Goal: Transaction & Acquisition: Purchase product/service

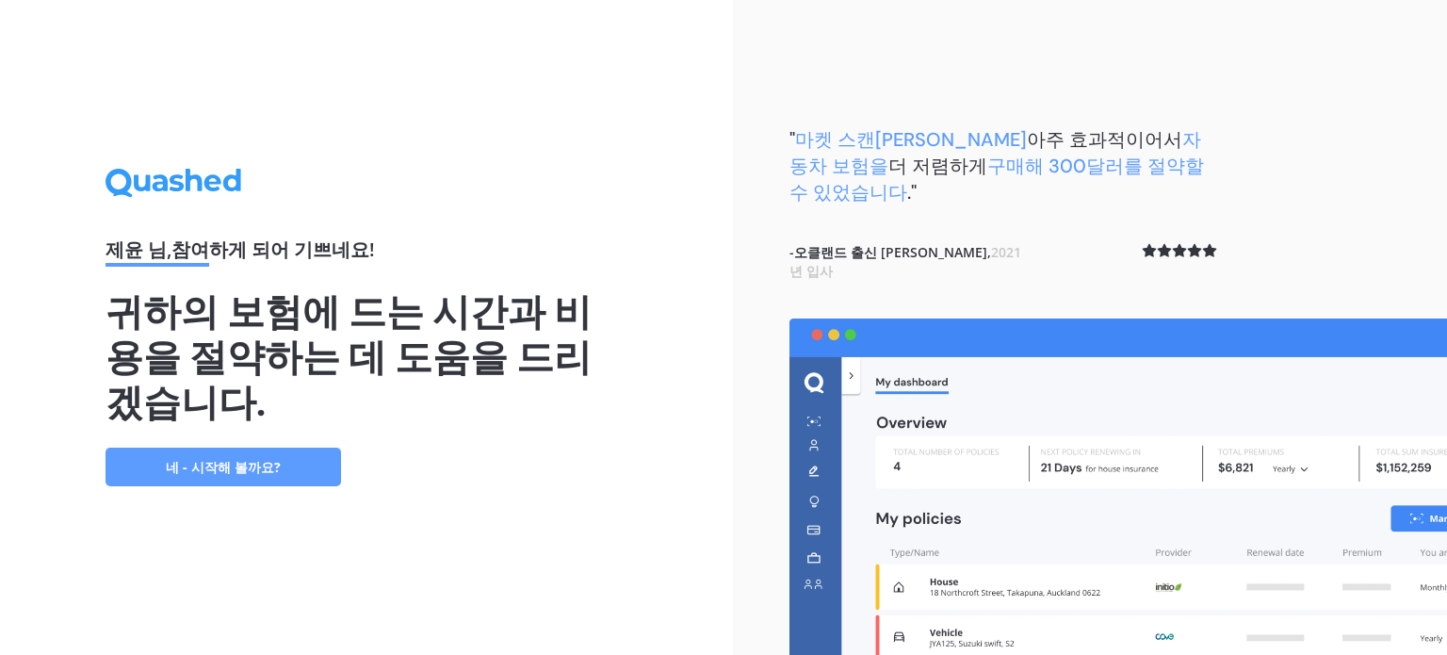
click at [253, 458] on font "네 - 시작해 볼까요?" at bounding box center [223, 467] width 115 height 18
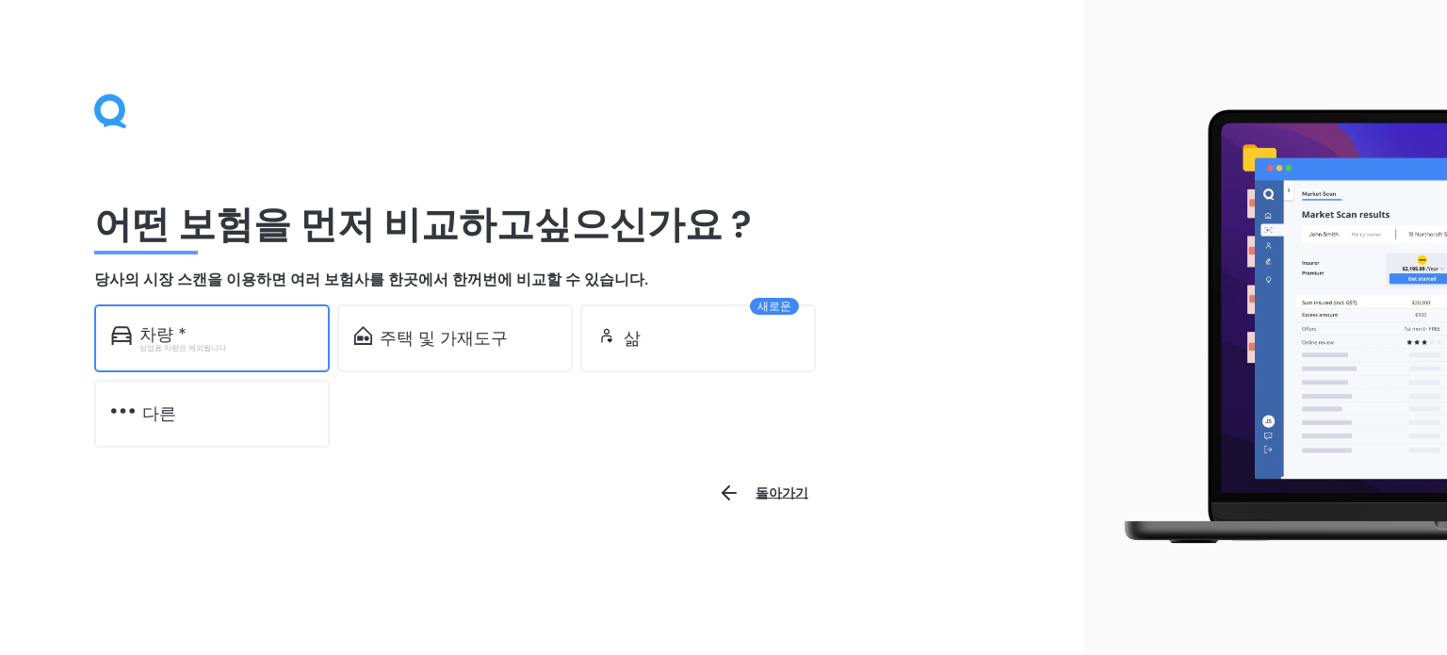
click at [223, 336] on div "차량 *" at bounding box center [225, 334] width 173 height 19
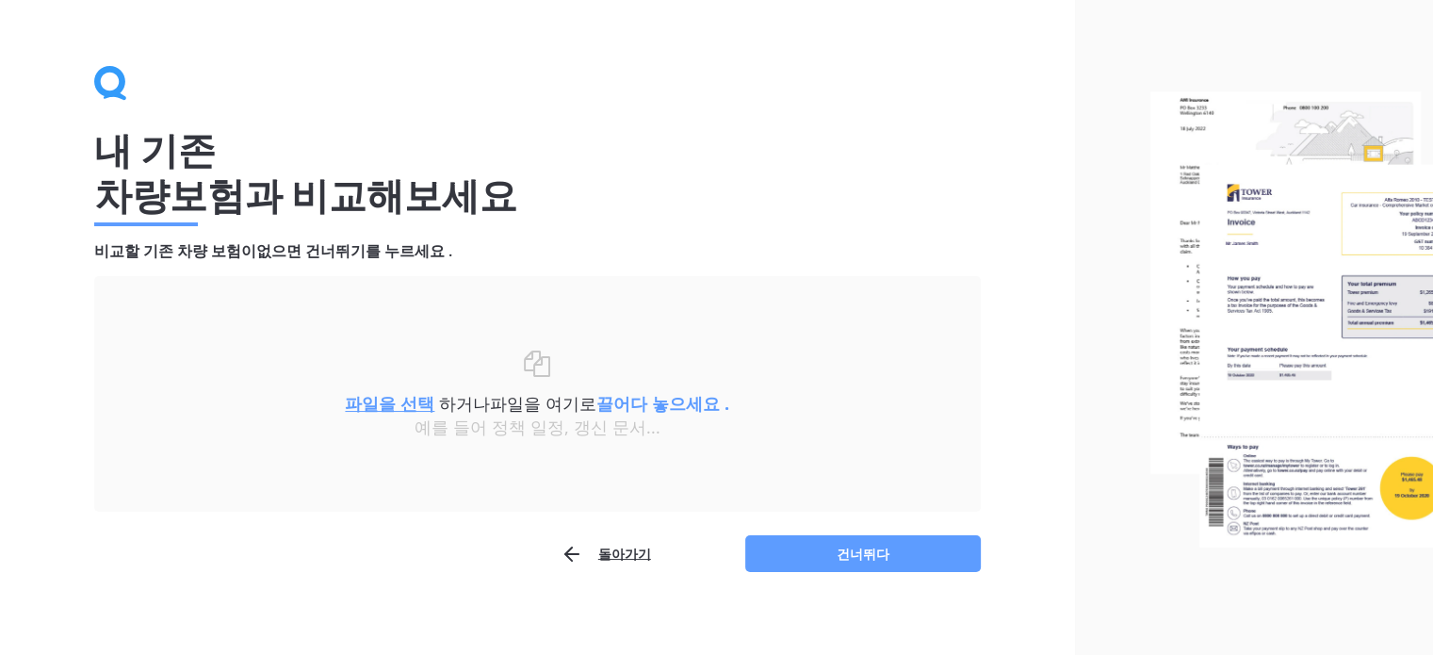
scroll to position [41, 0]
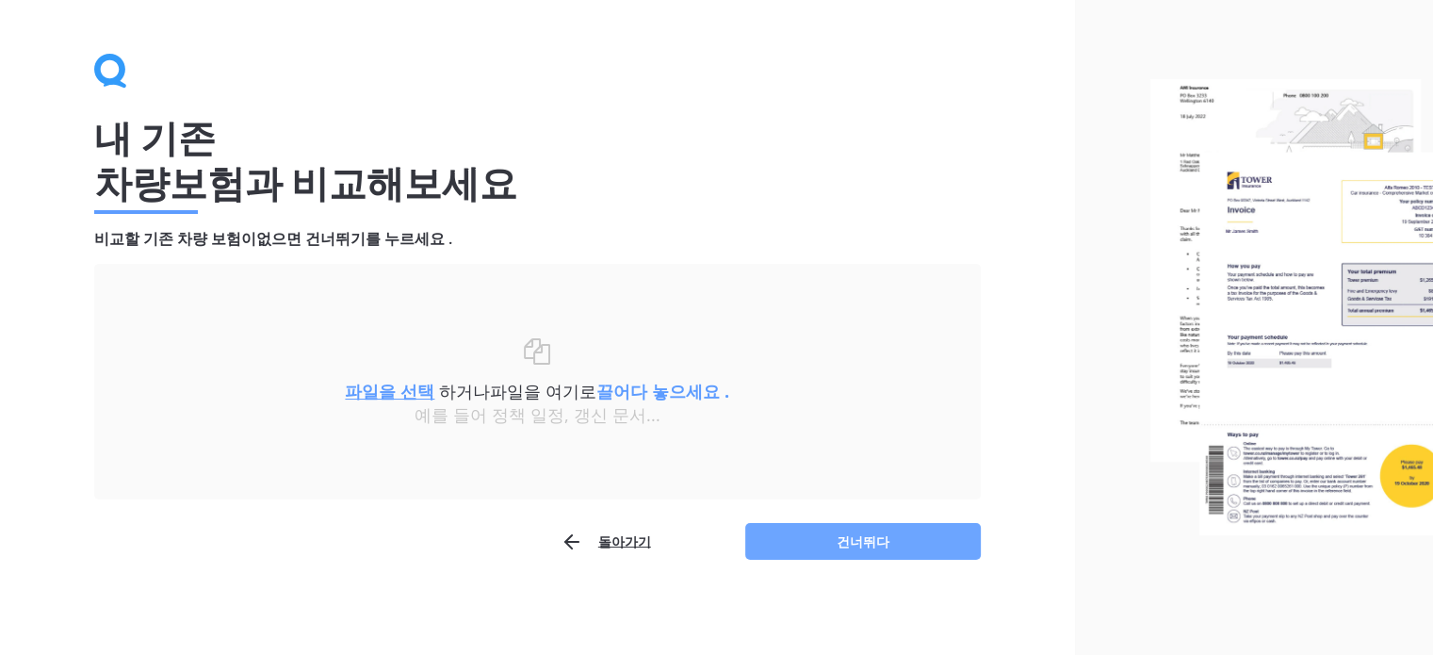
click at [880, 540] on font "건너뛰다" at bounding box center [863, 541] width 53 height 18
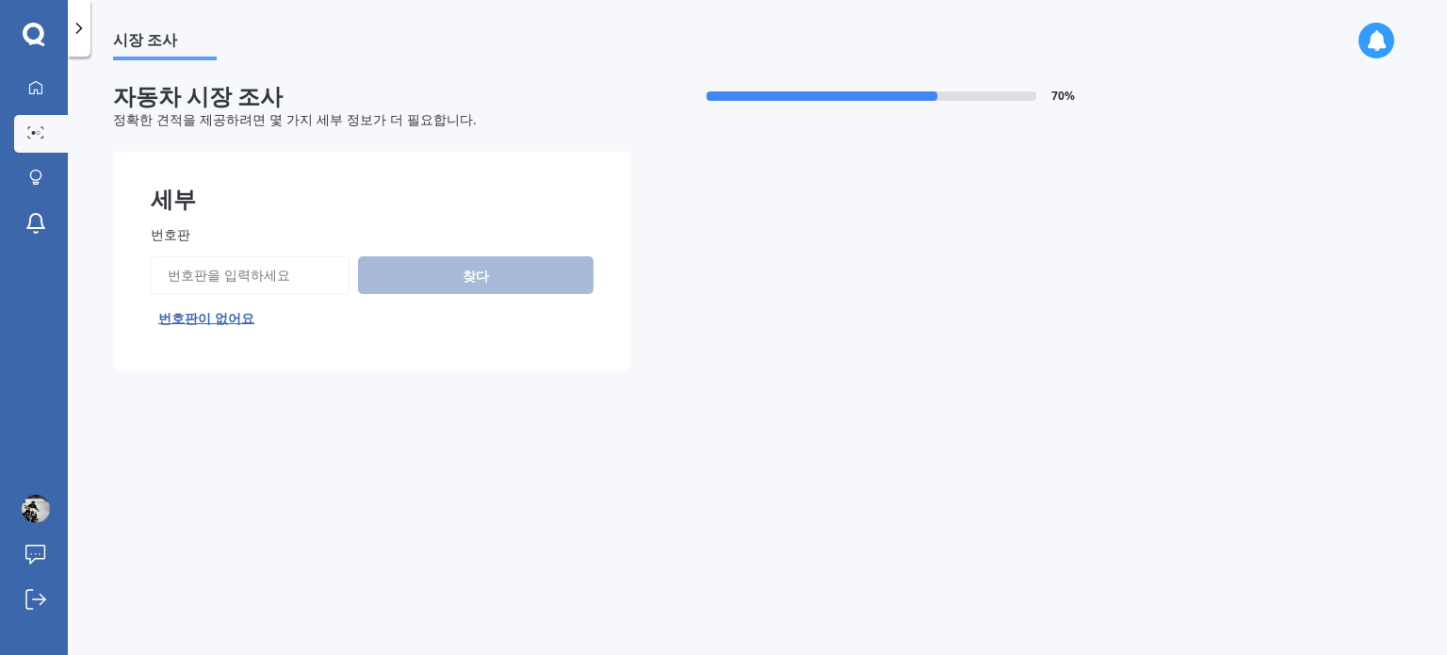
click at [235, 269] on input "번호판" at bounding box center [251, 275] width 200 height 40
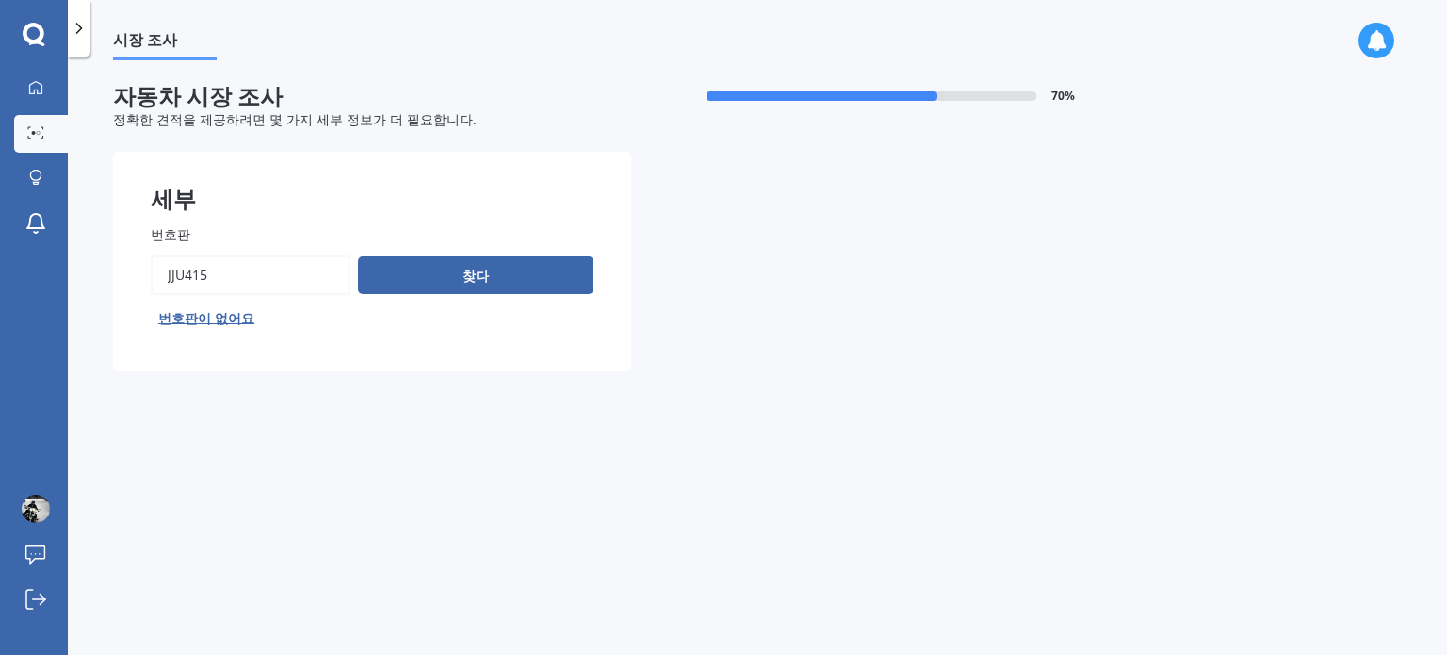
type input "jju415"
click at [0, 0] on button "다음" at bounding box center [0, 0] width 0 height 0
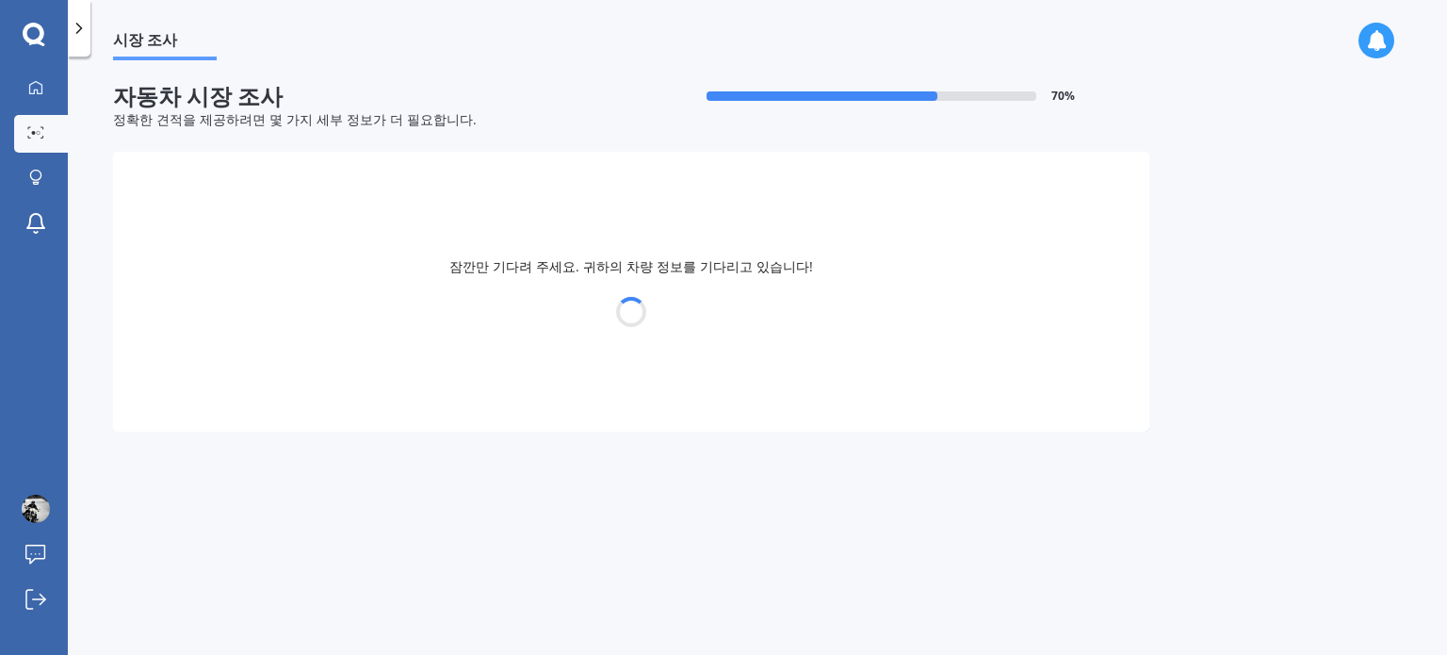
select select "NISSAN"
select select "PRESAGE"
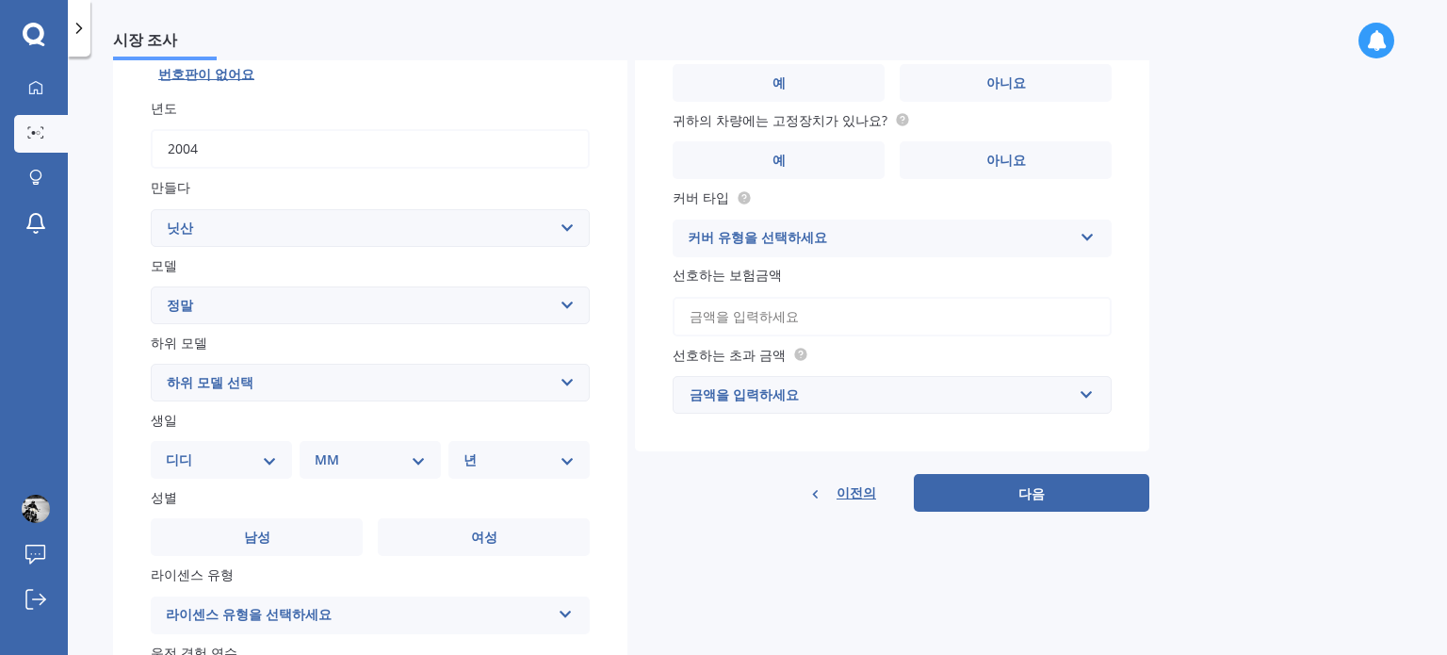
scroll to position [283, 0]
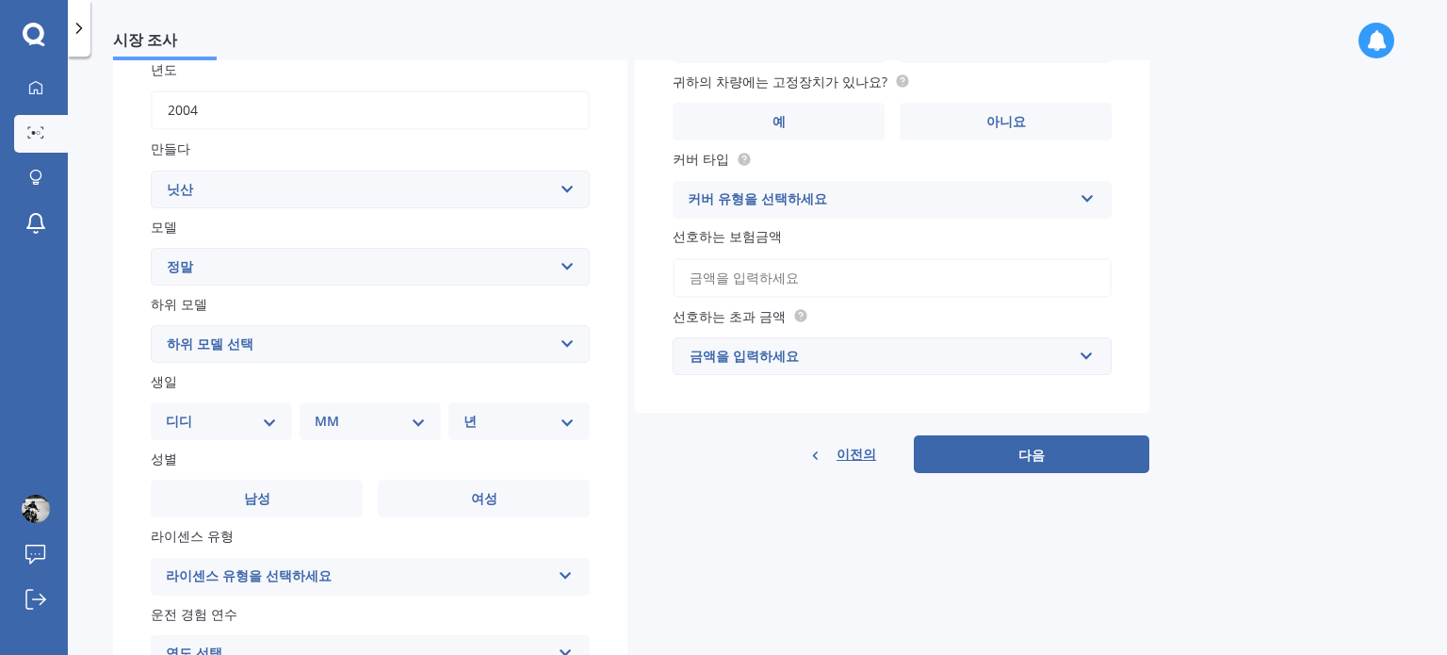
click at [269, 424] on select "디디 01 02 03 04 05 06 07 08 09 10 11 12 13 14 15 16 17 18 19 20 21 22 23 24 25 2…" at bounding box center [221, 421] width 111 height 21
select select "11"
click at [181, 412] on select "디디 01 02 03 04 05 06 07 08 09 10 11 12 13 14 15 16 17 18 19 20 21 22 23 24 25 2…" at bounding box center [221, 421] width 111 height 21
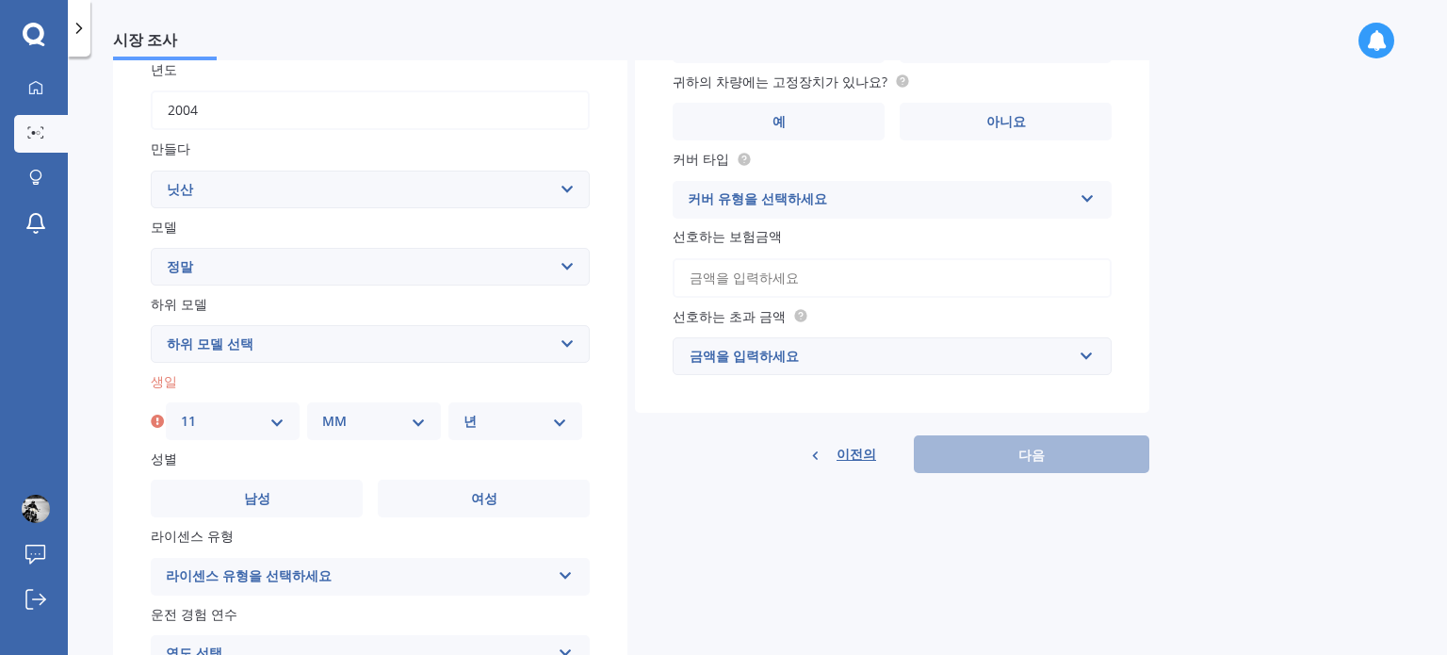
click at [396, 429] on select "MM 01 02 03 04 05 06 07 08 09 10 11 12" at bounding box center [374, 421] width 104 height 21
select select "04"
click at [322, 412] on select "MM 01 02 03 04 05 06 07 08 09 10 11 12" at bounding box center [374, 421] width 104 height 21
click at [538, 424] on select "년 2025 2024 2023 2022 2021 2020 2019 2018 2017 2016 2015 2014 2013 2012 2011 20…" at bounding box center [516, 421] width 104 height 21
select select "1970"
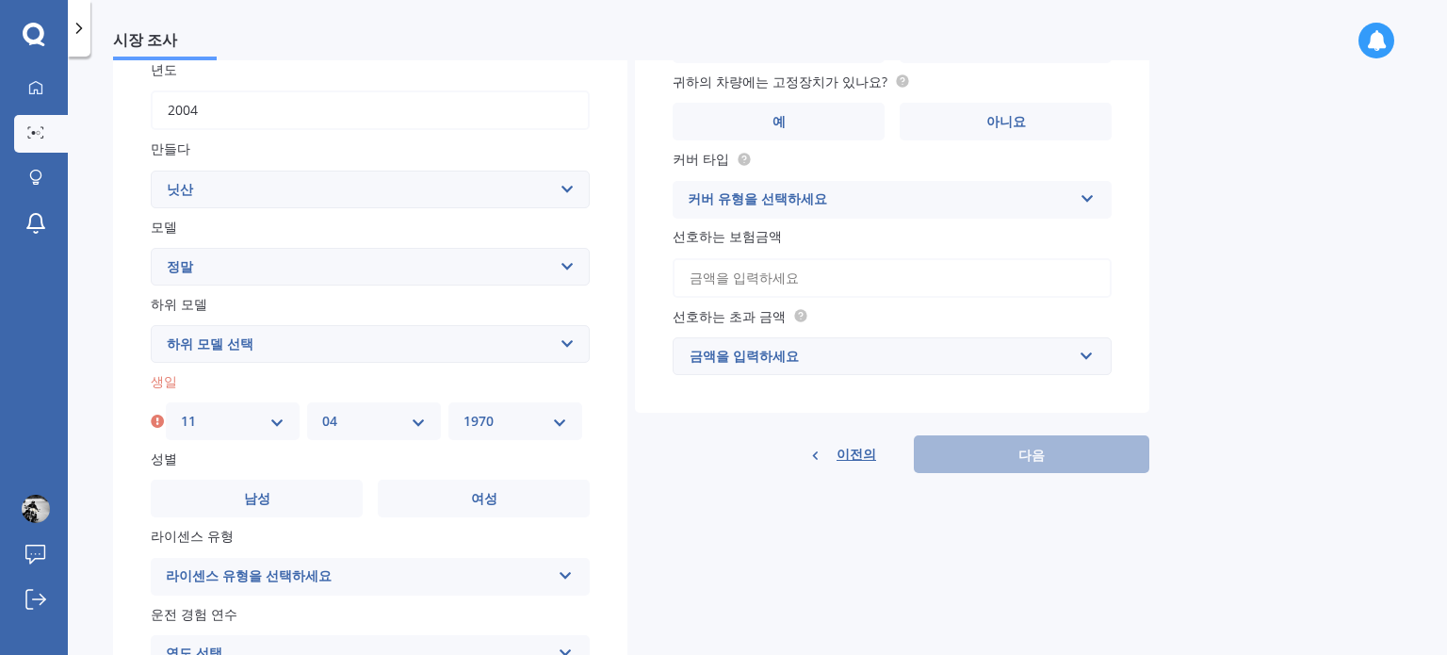
click at [464, 412] on select "년 2025 2024 2023 2022 2021 2020 2019 2018 2017 2016 2015 2014 2013 2012 2011 20…" at bounding box center [516, 421] width 104 height 21
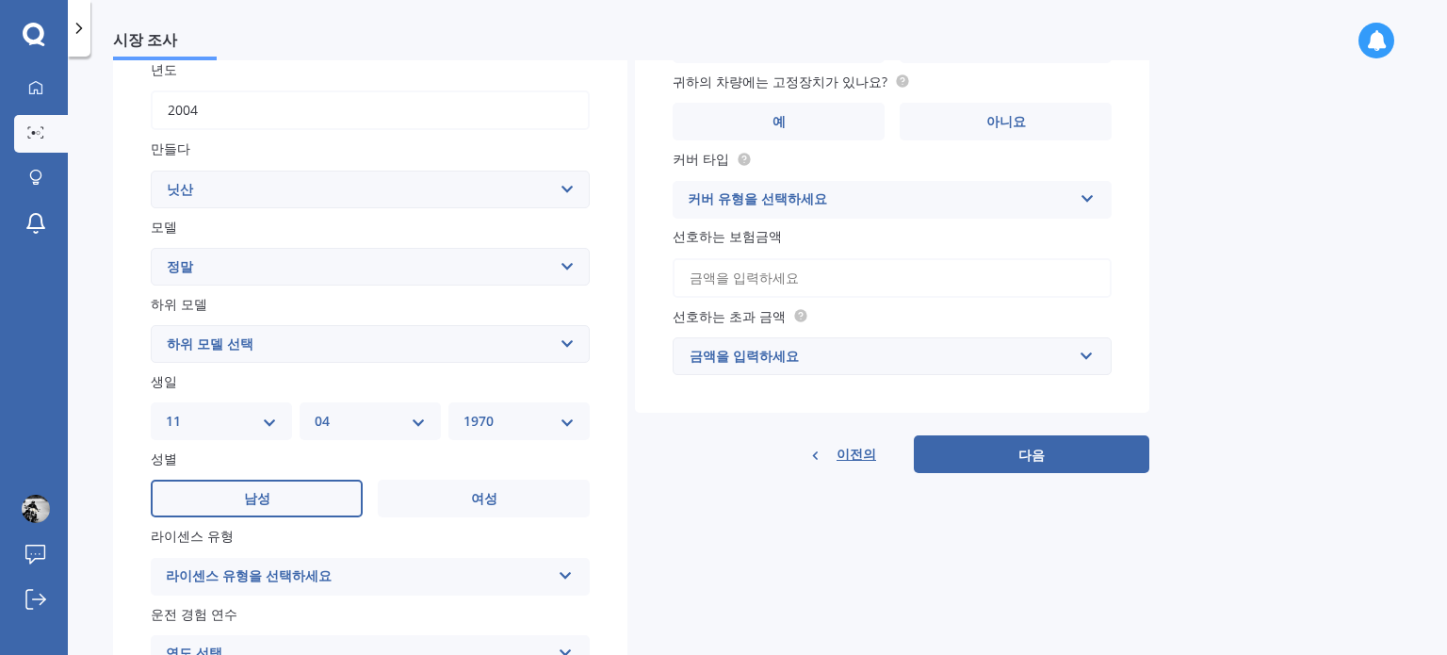
click at [275, 499] on label "남성" at bounding box center [257, 499] width 212 height 38
click at [0, 0] on input "남성" at bounding box center [0, 0] width 0 height 0
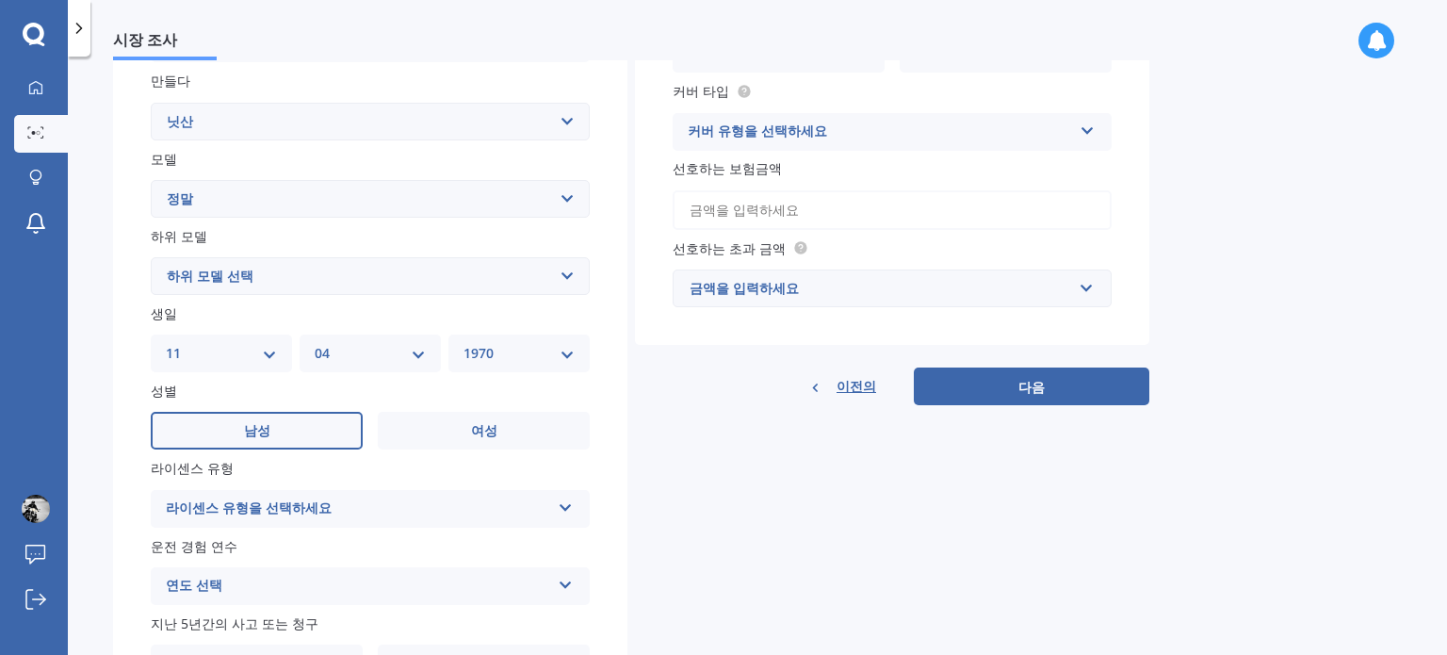
scroll to position [466, 0]
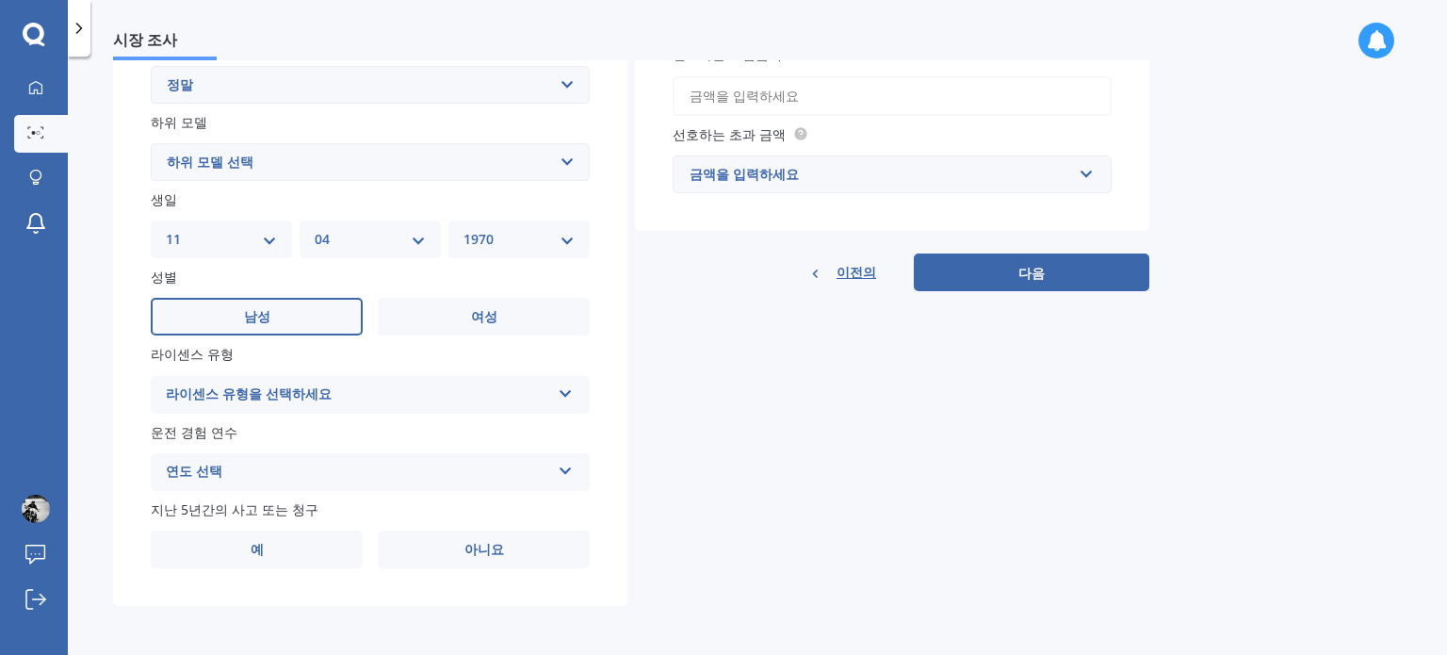
click at [547, 393] on div "라이센스 유형을 선택하세요" at bounding box center [358, 394] width 384 height 23
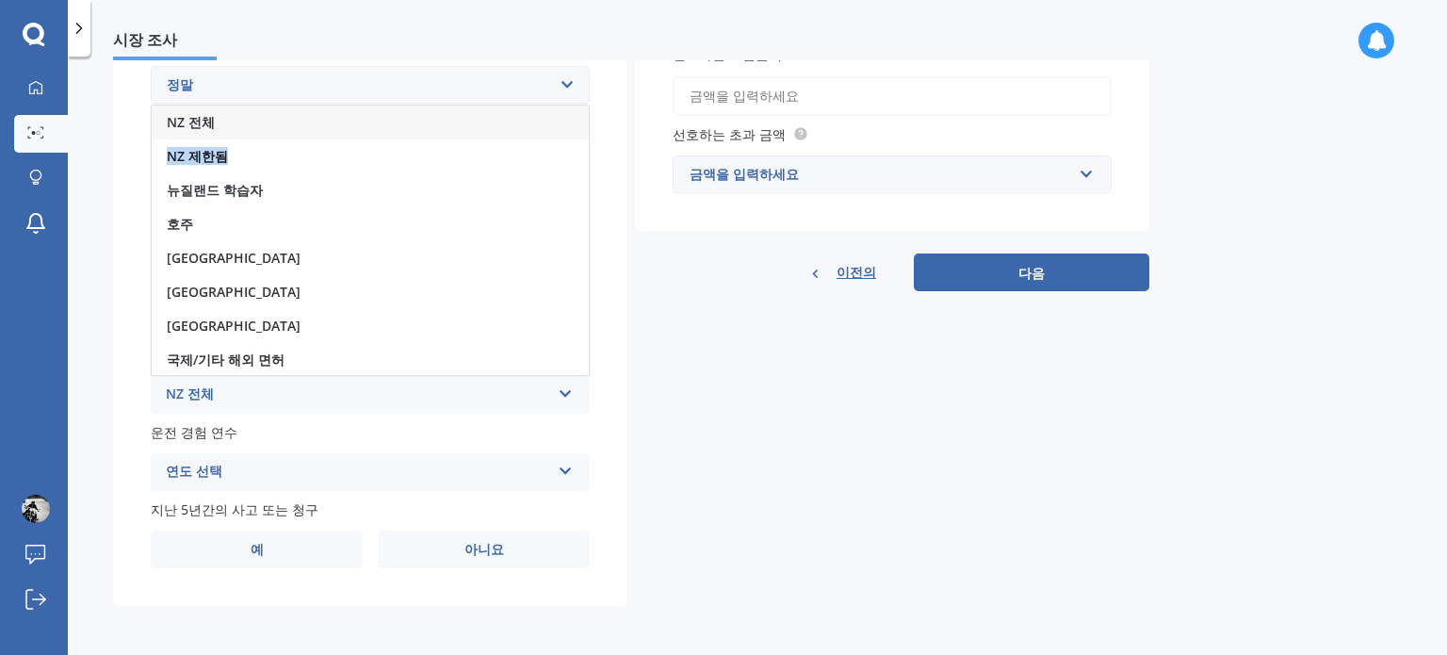
drag, startPoint x: 553, startPoint y: 155, endPoint x: 520, endPoint y: 116, distance: 50.8
click at [520, 116] on div "NZ 전체 NZ 제한됨 뉴질랜드 학습자 호주 영국 아일랜드 남아프리카 공화국 국제/기타 해외 면허" at bounding box center [370, 240] width 439 height 271
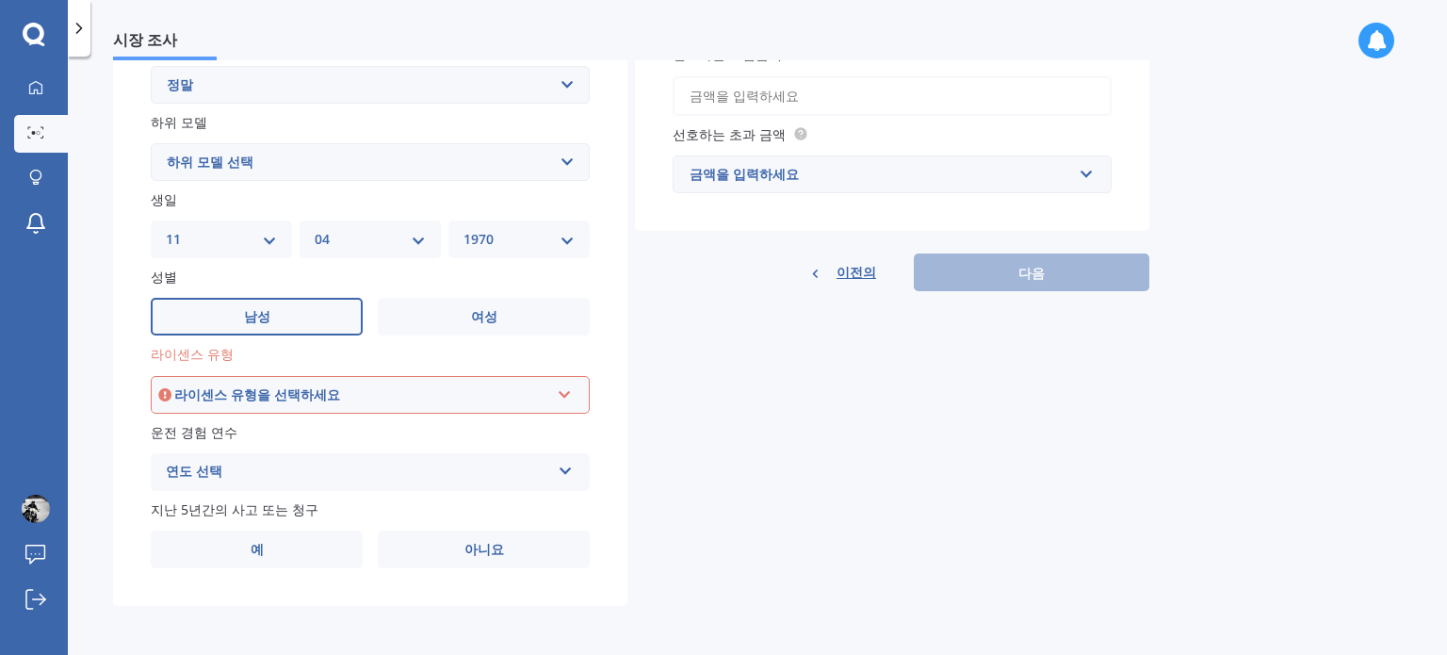
click at [499, 393] on div "라이센스 유형을 선택하세요" at bounding box center [361, 394] width 375 height 21
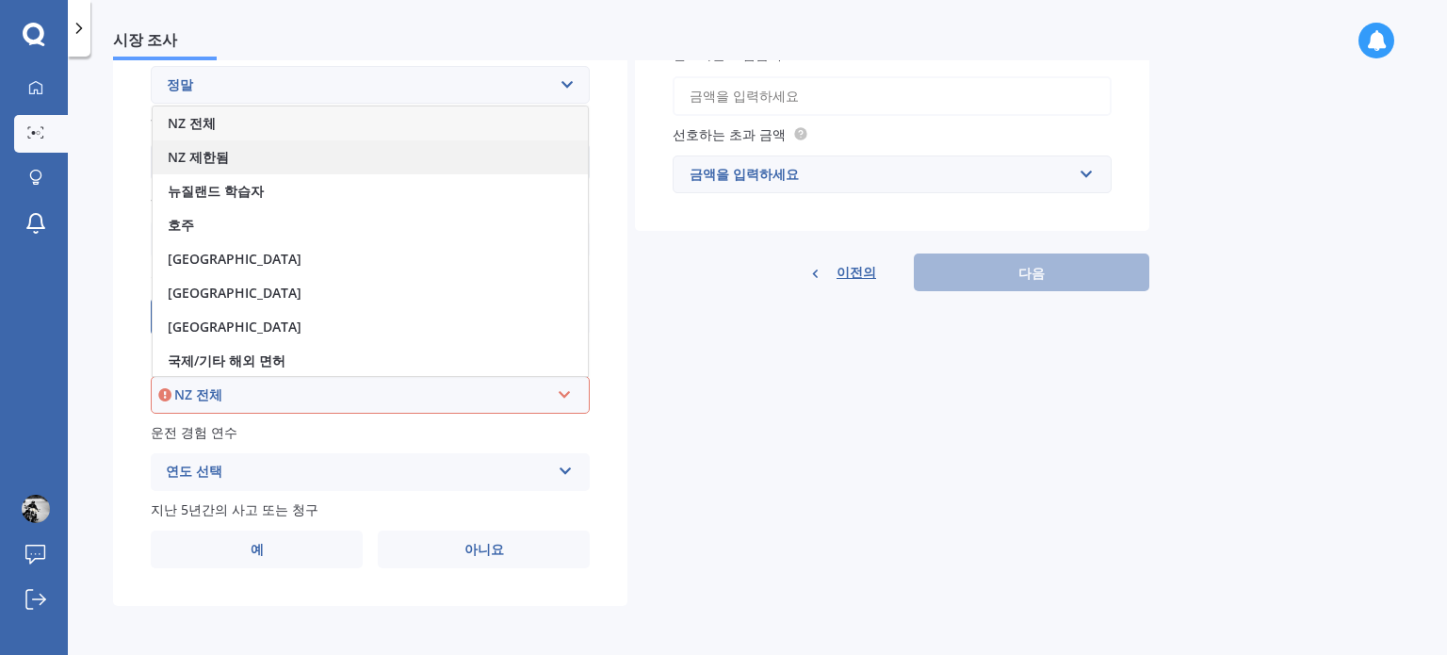
click at [467, 161] on div "NZ 제한됨" at bounding box center [370, 157] width 435 height 34
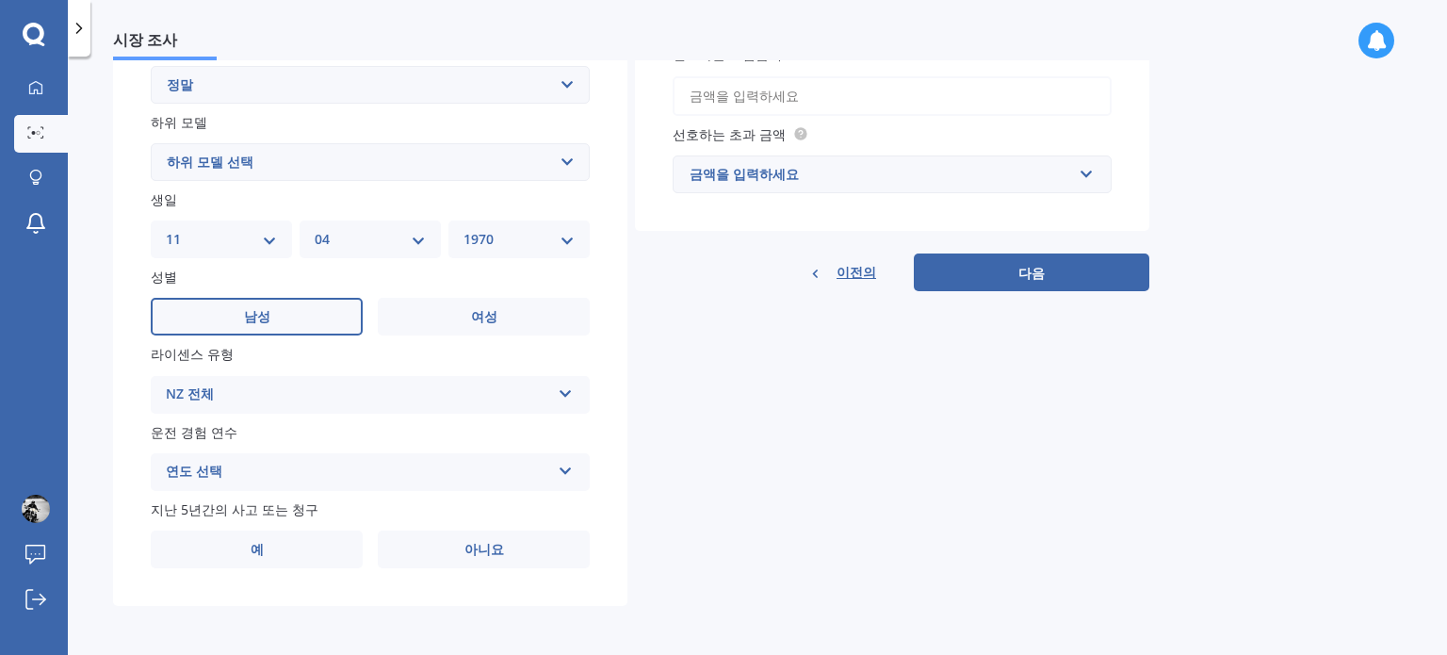
click at [566, 469] on icon at bounding box center [566, 467] width 16 height 13
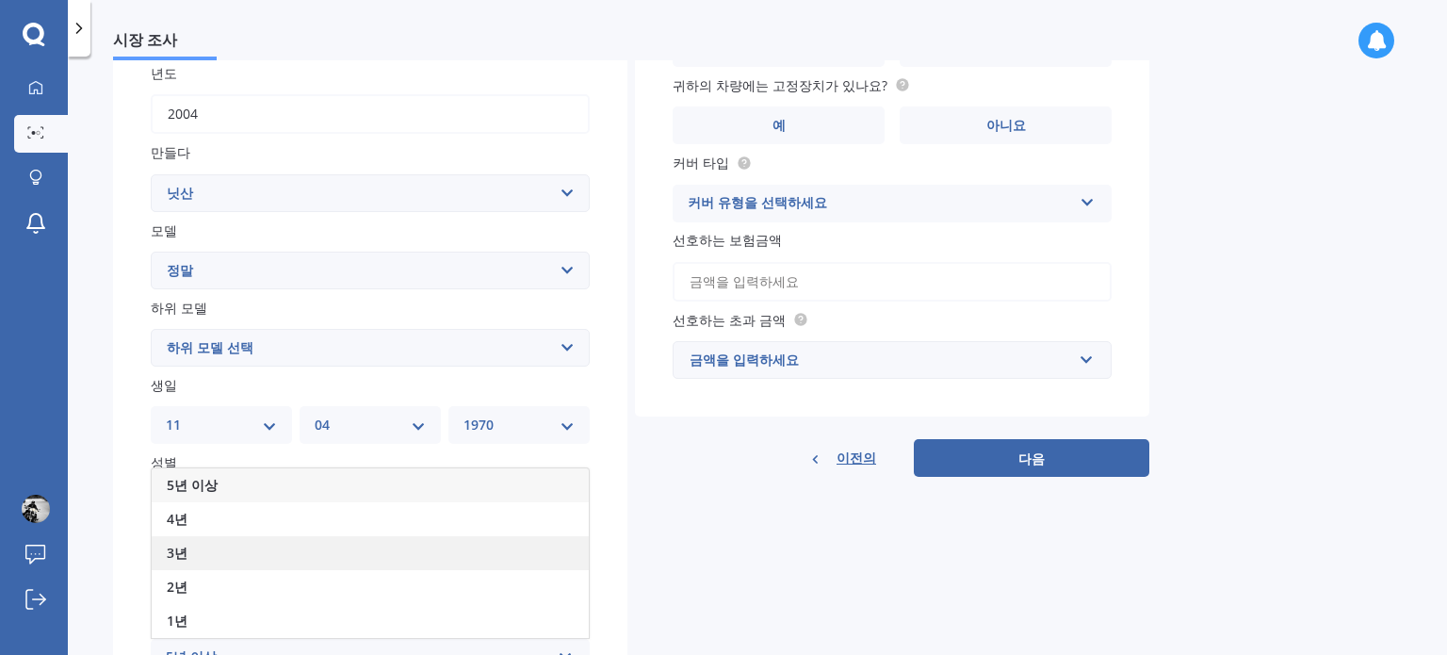
scroll to position [278, 0]
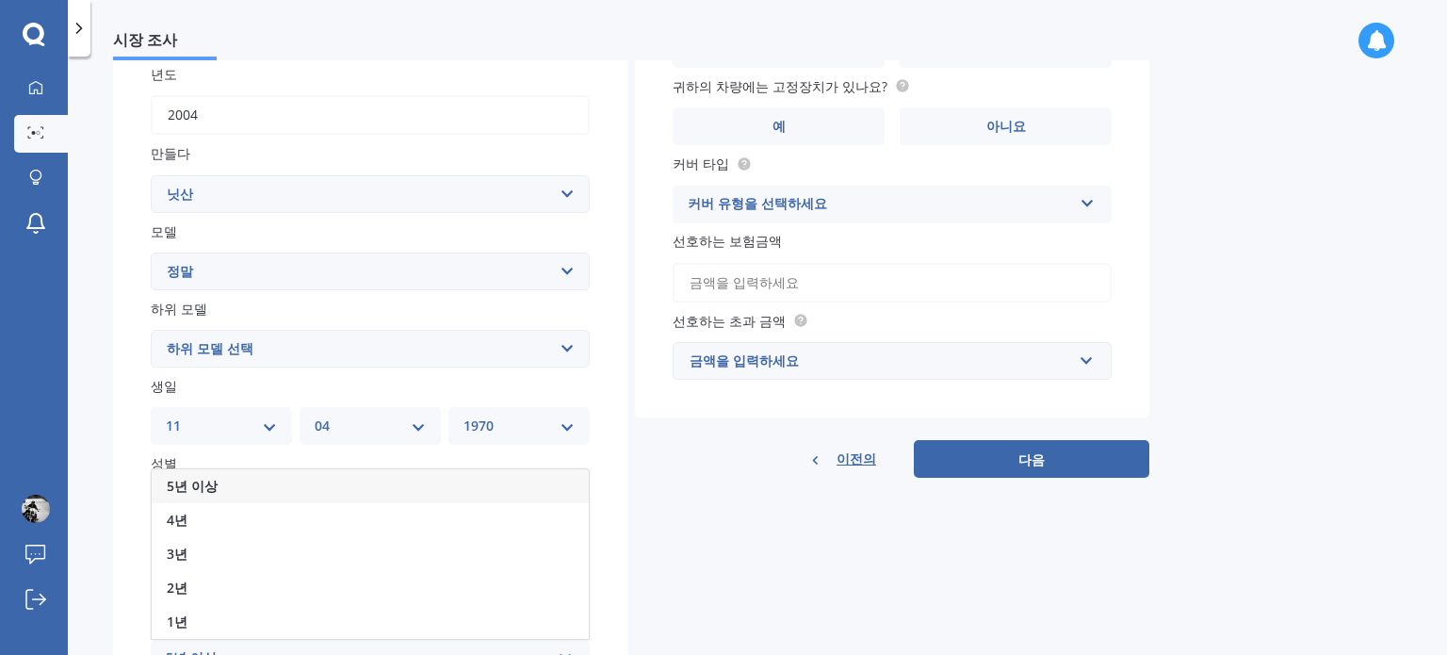
click at [462, 479] on div "5년 이상" at bounding box center [370, 486] width 437 height 34
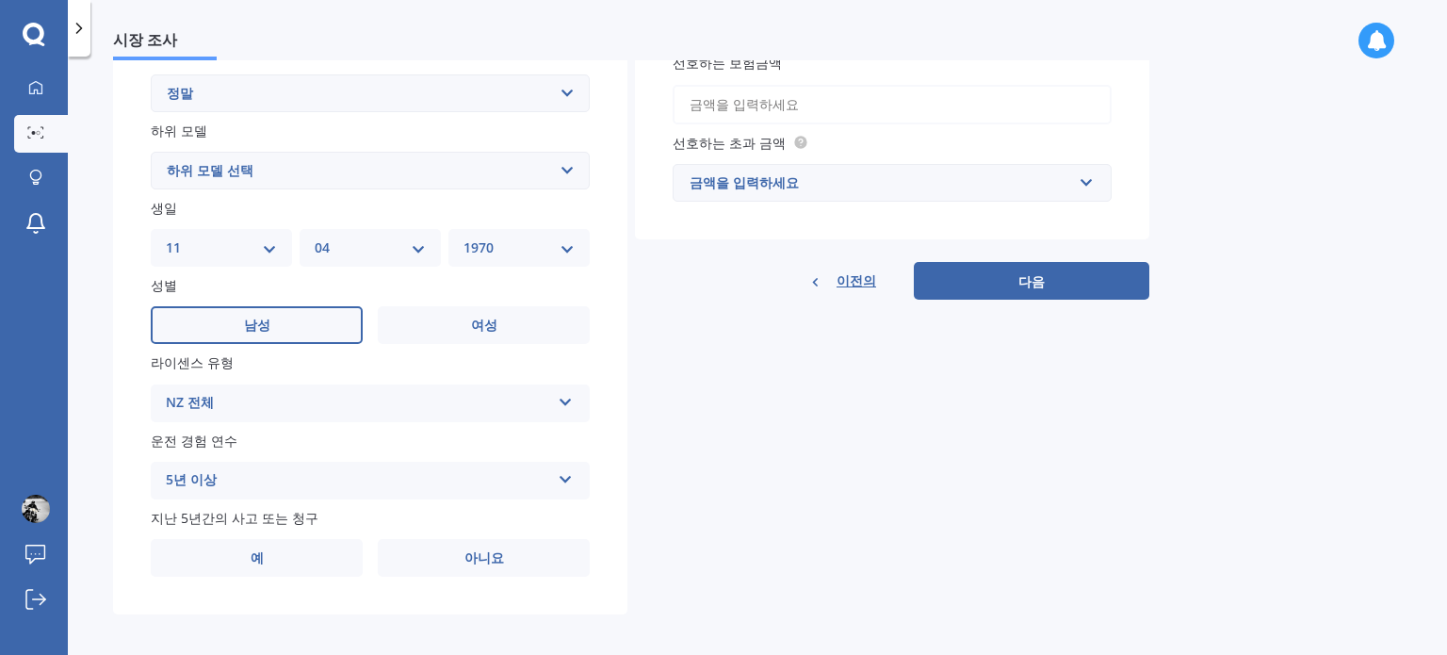
scroll to position [466, 0]
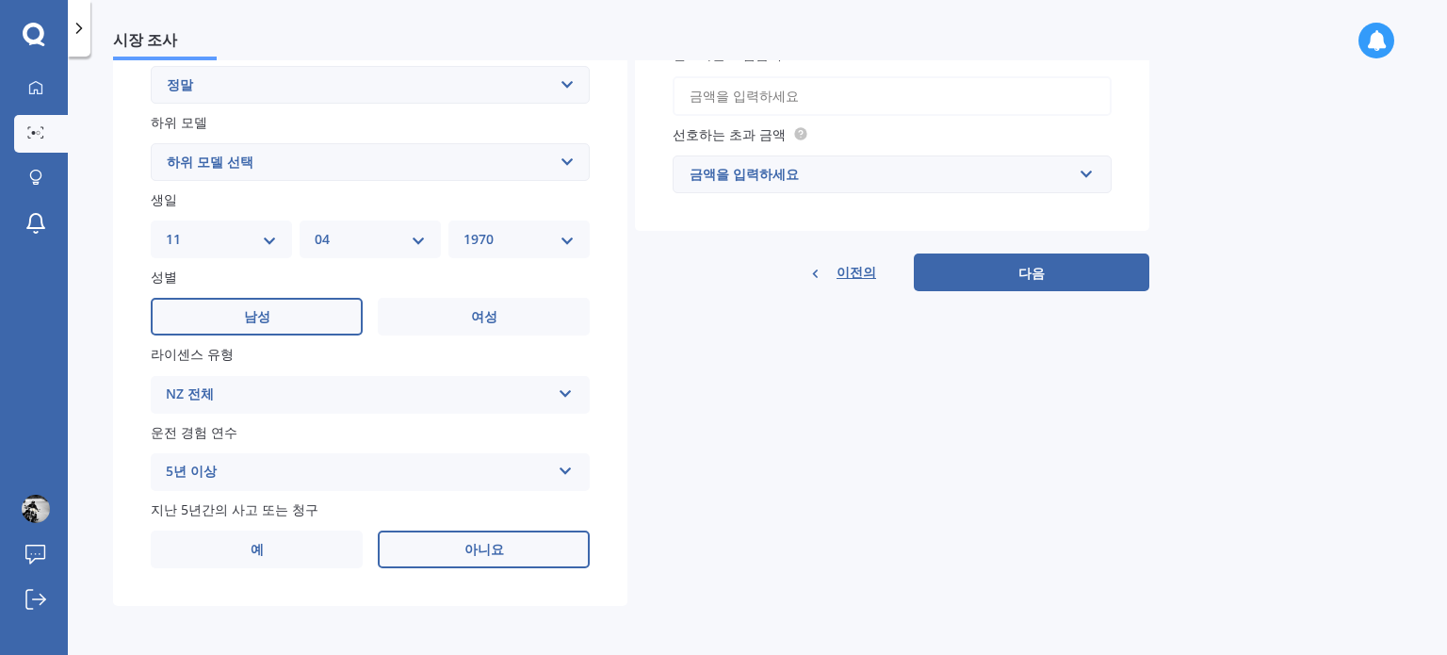
click at [514, 547] on label "아니요" at bounding box center [484, 549] width 212 height 38
click at [0, 0] on input "아니요" at bounding box center [0, 0] width 0 height 0
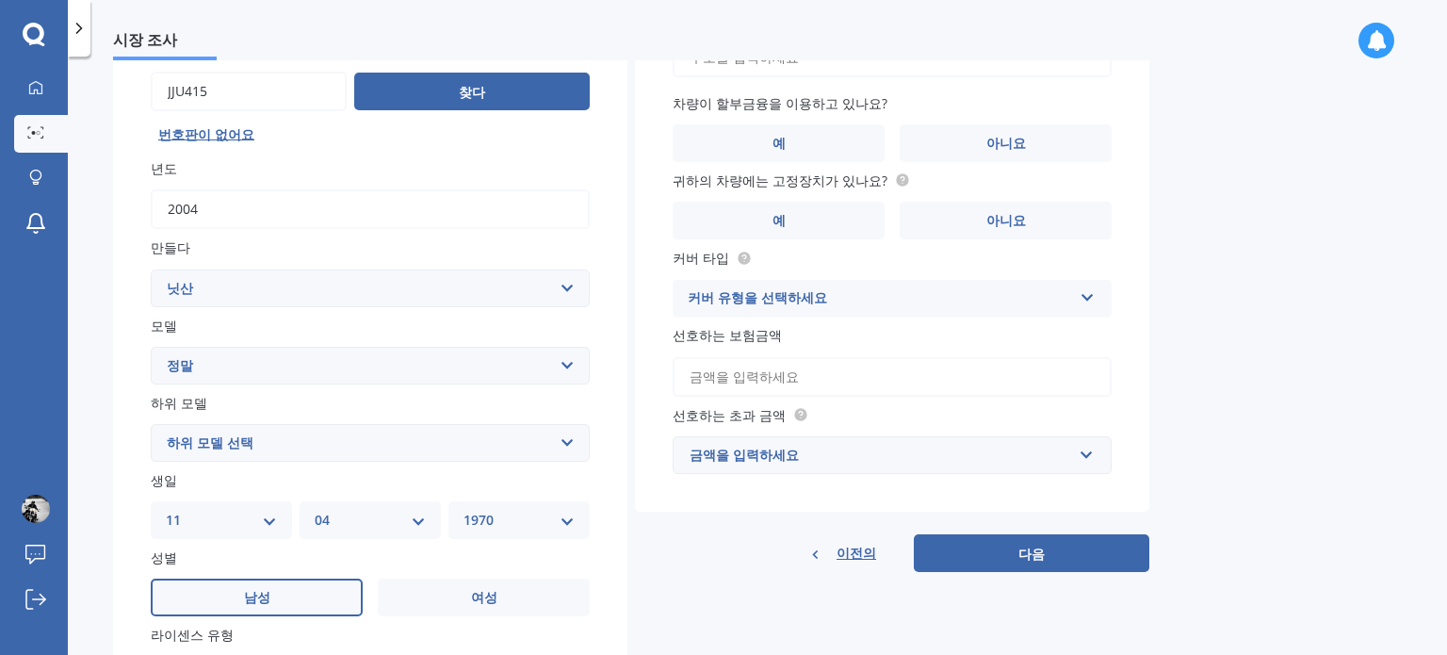
scroll to position [90, 0]
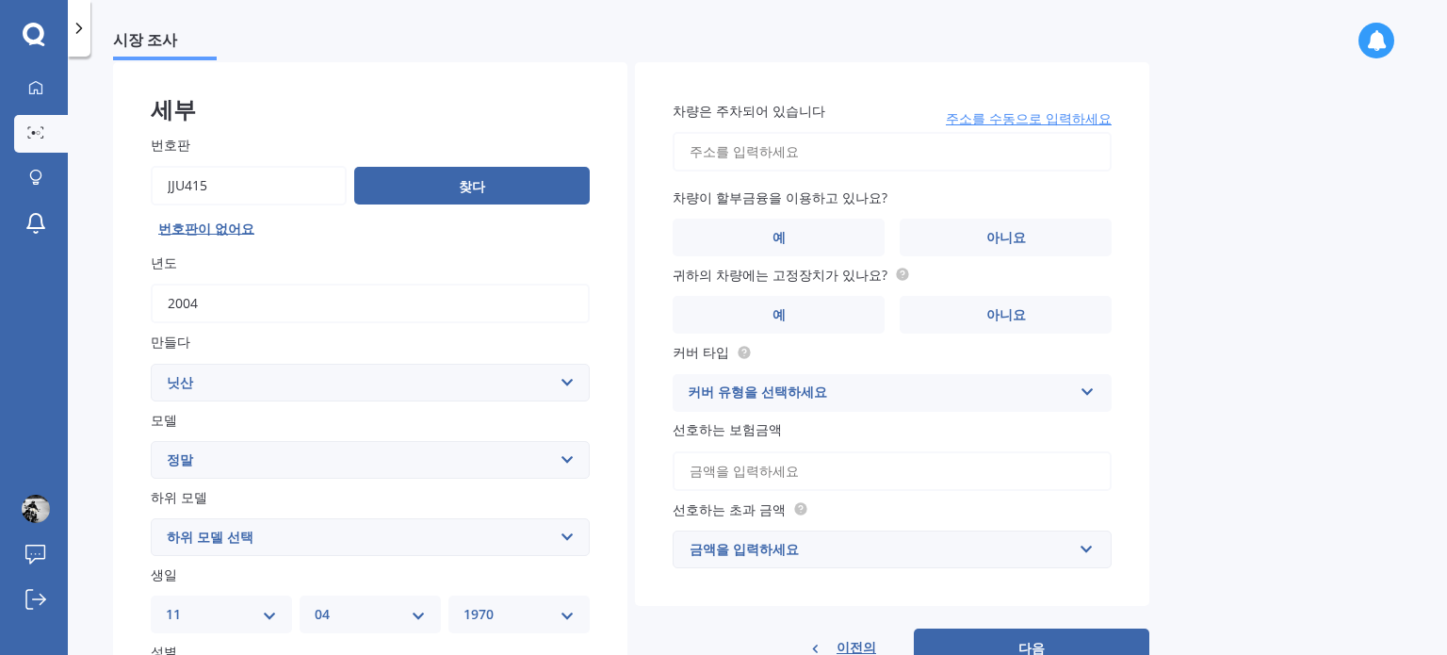
click at [747, 165] on input "차량은 주차되어 있습니다" at bounding box center [892, 152] width 439 height 40
type input "58/92 Bush rd, Albany, North ShoreAuckland 0632"
click at [996, 233] on font "아니요" at bounding box center [1007, 237] width 40 height 18
click at [0, 0] on input "아니요" at bounding box center [0, 0] width 0 height 0
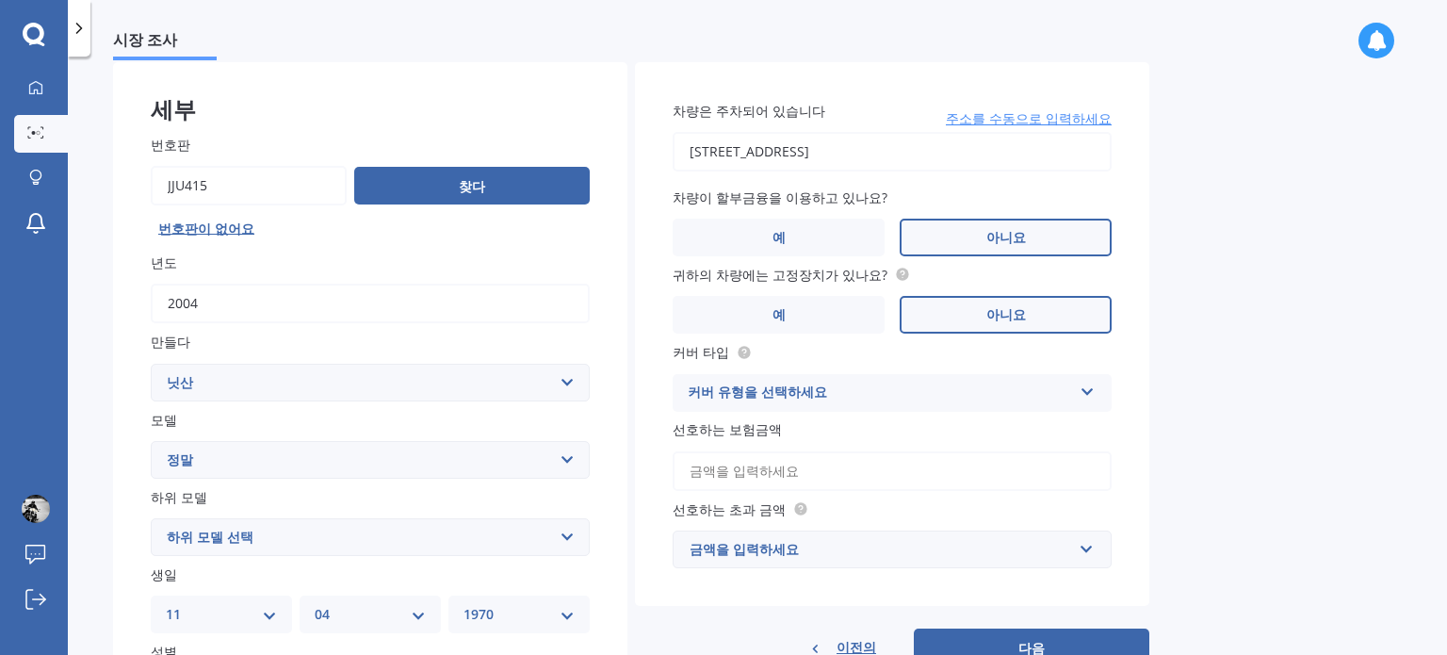
click at [1018, 303] on label "아니요" at bounding box center [1006, 315] width 212 height 38
click at [0, 0] on input "아니요" at bounding box center [0, 0] width 0 height 0
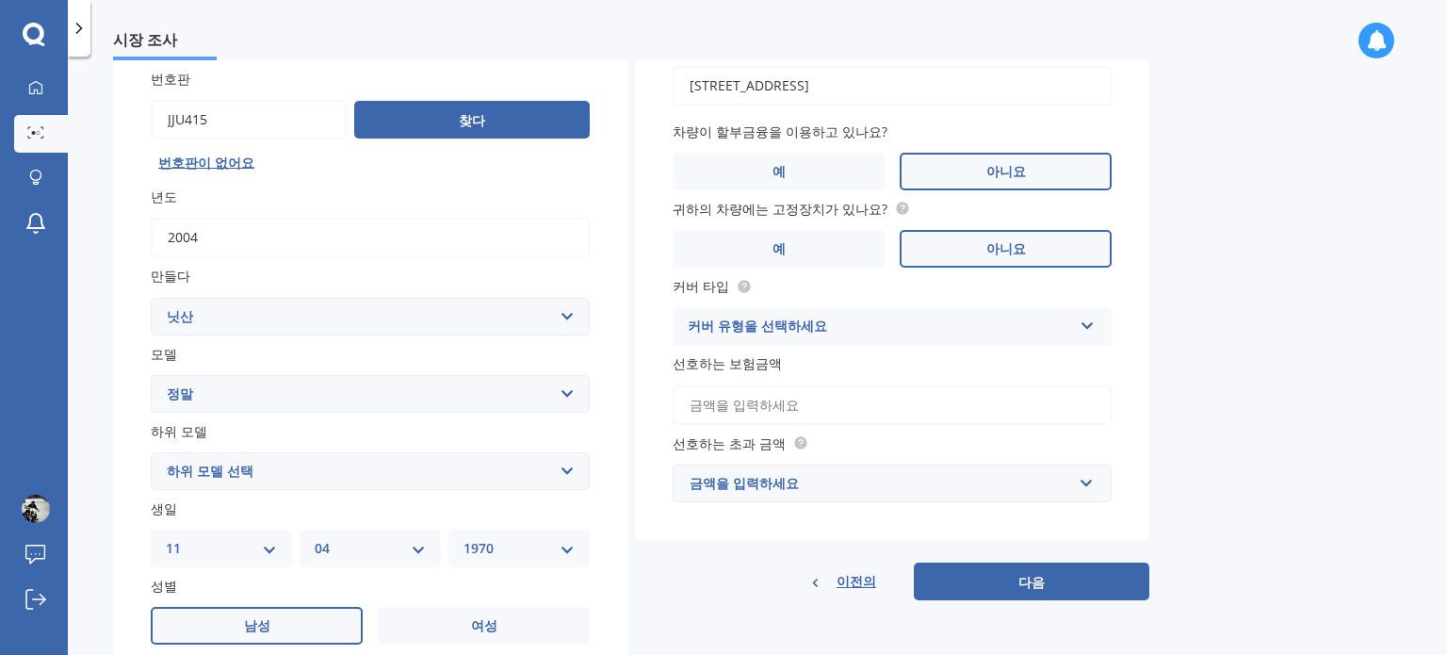
scroll to position [184, 0]
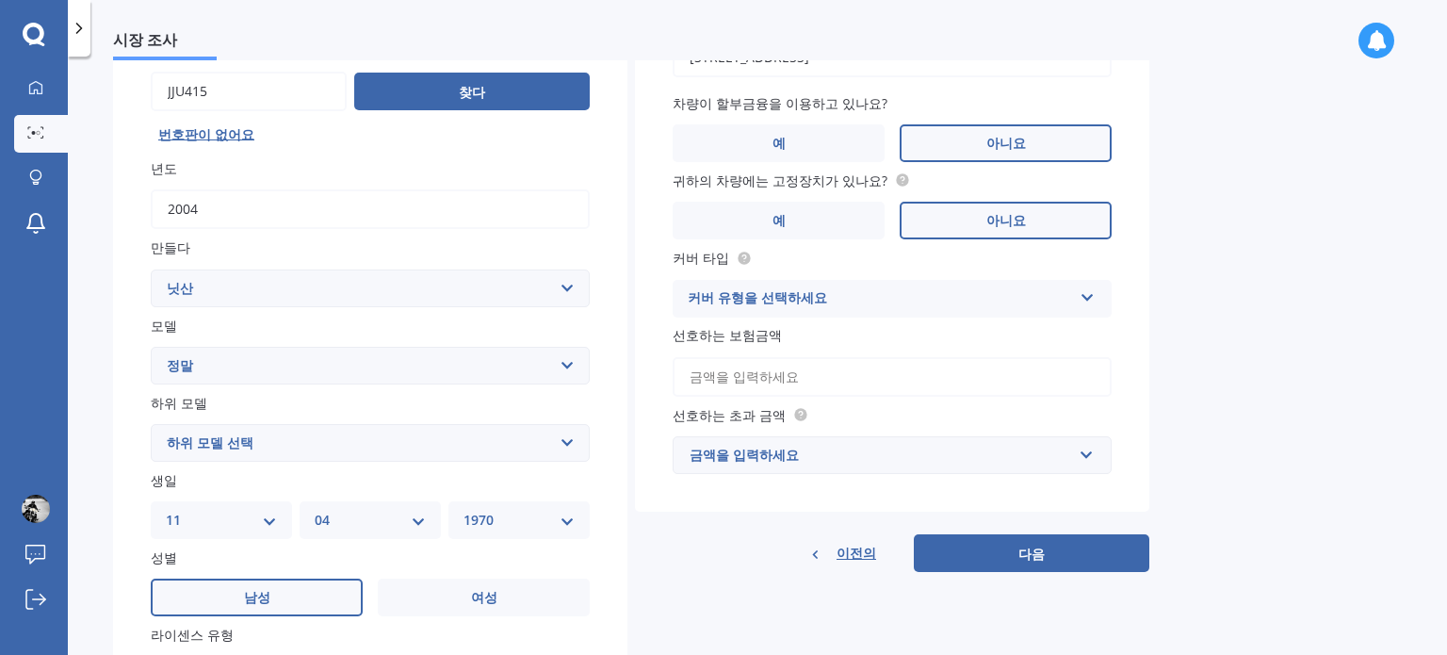
click at [1093, 295] on icon at bounding box center [1088, 293] width 16 height 13
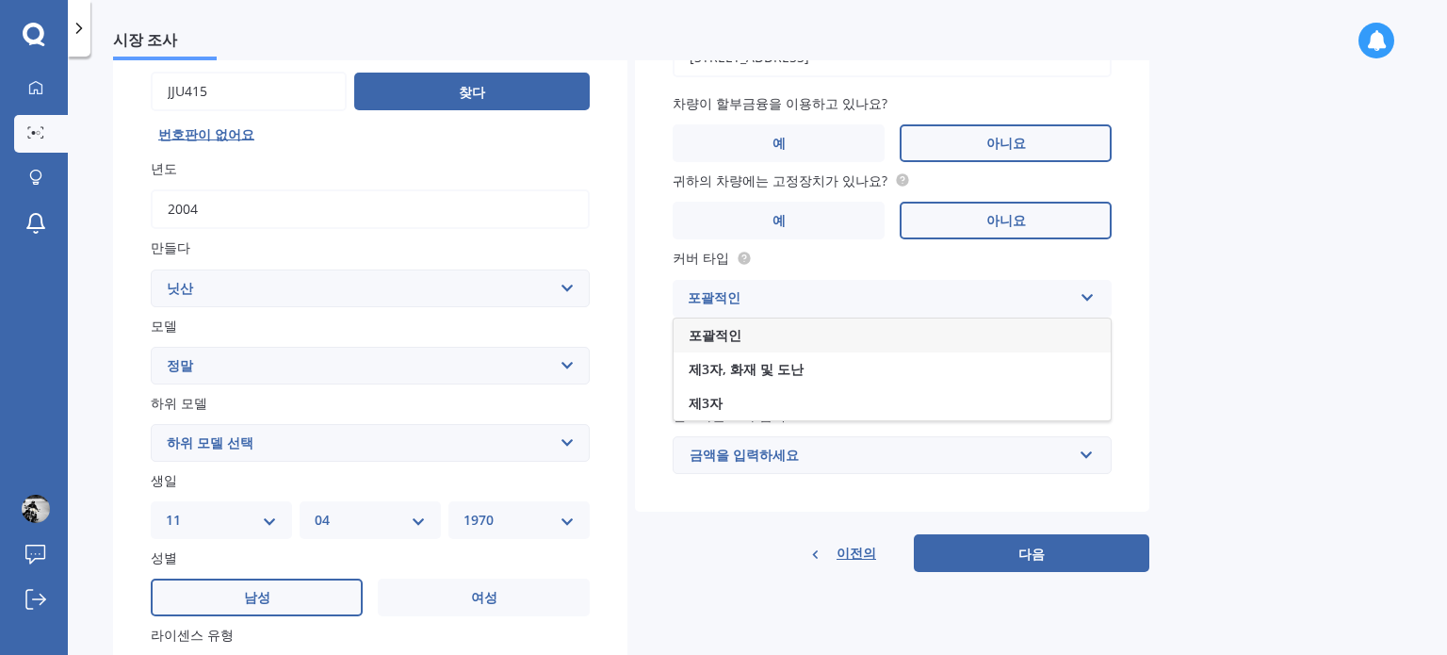
click at [1009, 335] on div "포괄적인" at bounding box center [892, 335] width 437 height 34
click at [988, 372] on input "선호하는 보험금액" at bounding box center [892, 377] width 439 height 40
click at [1210, 391] on div "시장 조사 자동차 시장 조사 70 % 정확한 견적을 제공하려면 몇 가지 세부 정보가 더 필요합니다. 세부 번호판 찾다 번호판이 없어요 년도 2…" at bounding box center [757, 359] width 1379 height 598
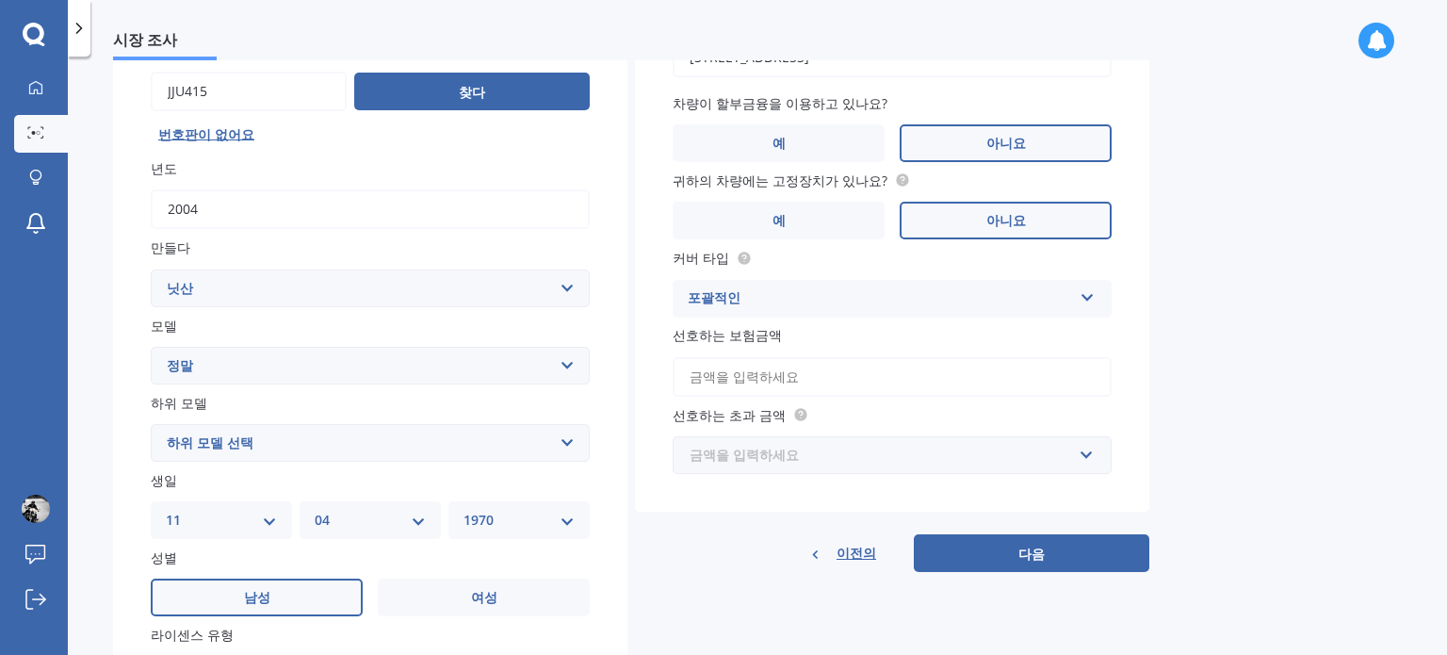
click at [1089, 455] on input "text" at bounding box center [886, 455] width 422 height 36
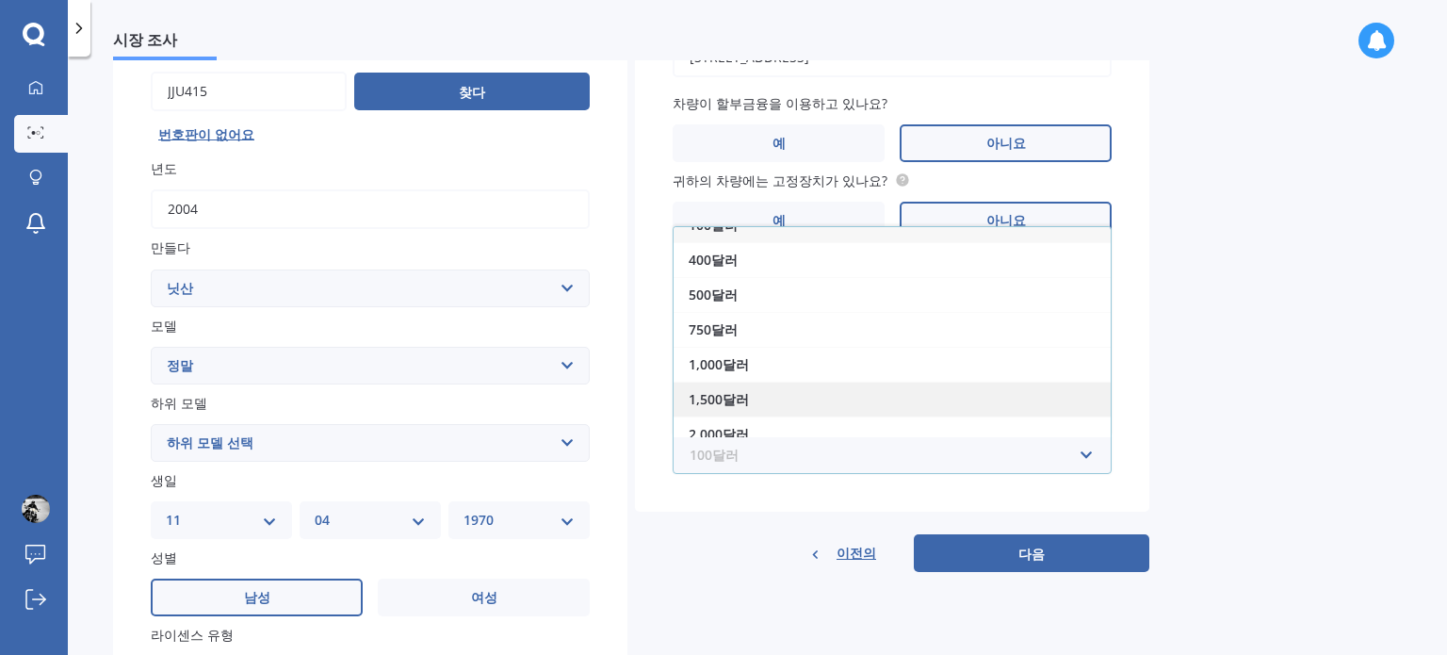
scroll to position [31, 0]
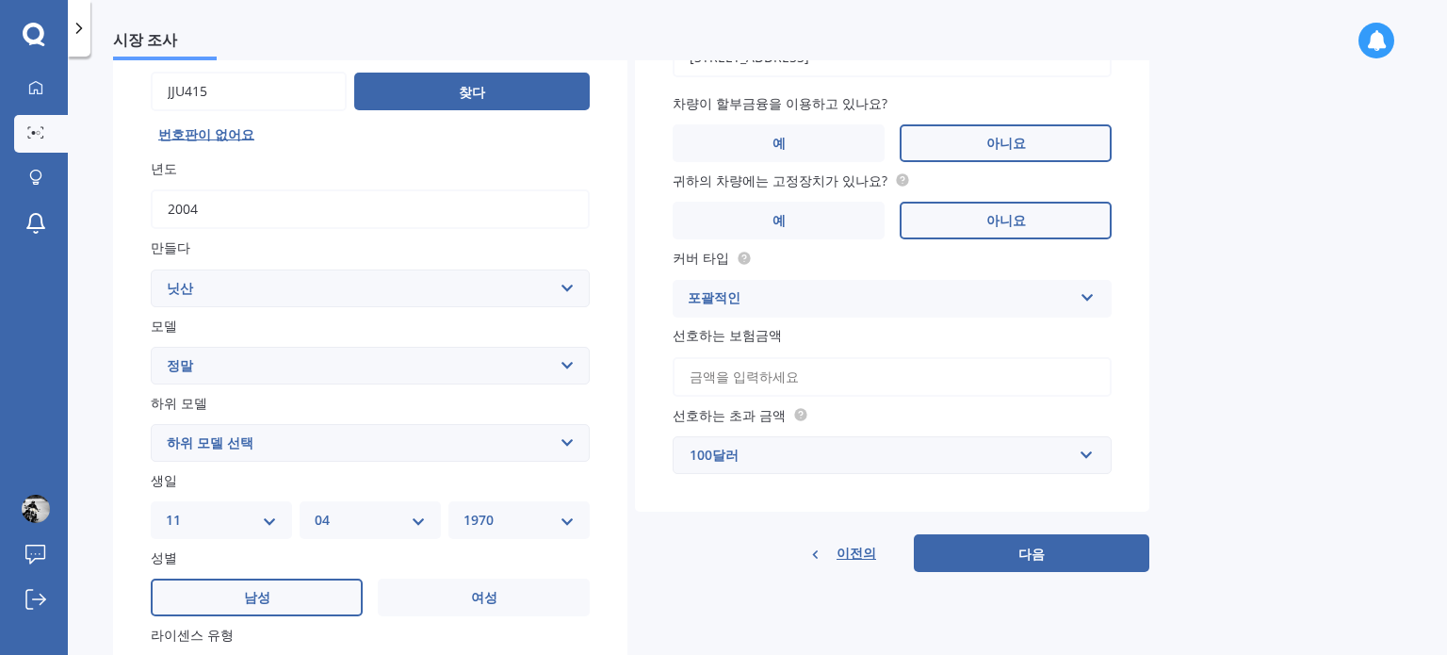
click at [1257, 383] on div "시장 조사 자동차 시장 조사 70 % 정확한 견적을 제공하려면 몇 가지 세부 정보가 더 필요합니다. 세부 번호판 찾다 번호판이 없어요 년도 2…" at bounding box center [757, 359] width 1379 height 598
click at [1087, 457] on input "text" at bounding box center [886, 455] width 422 height 36
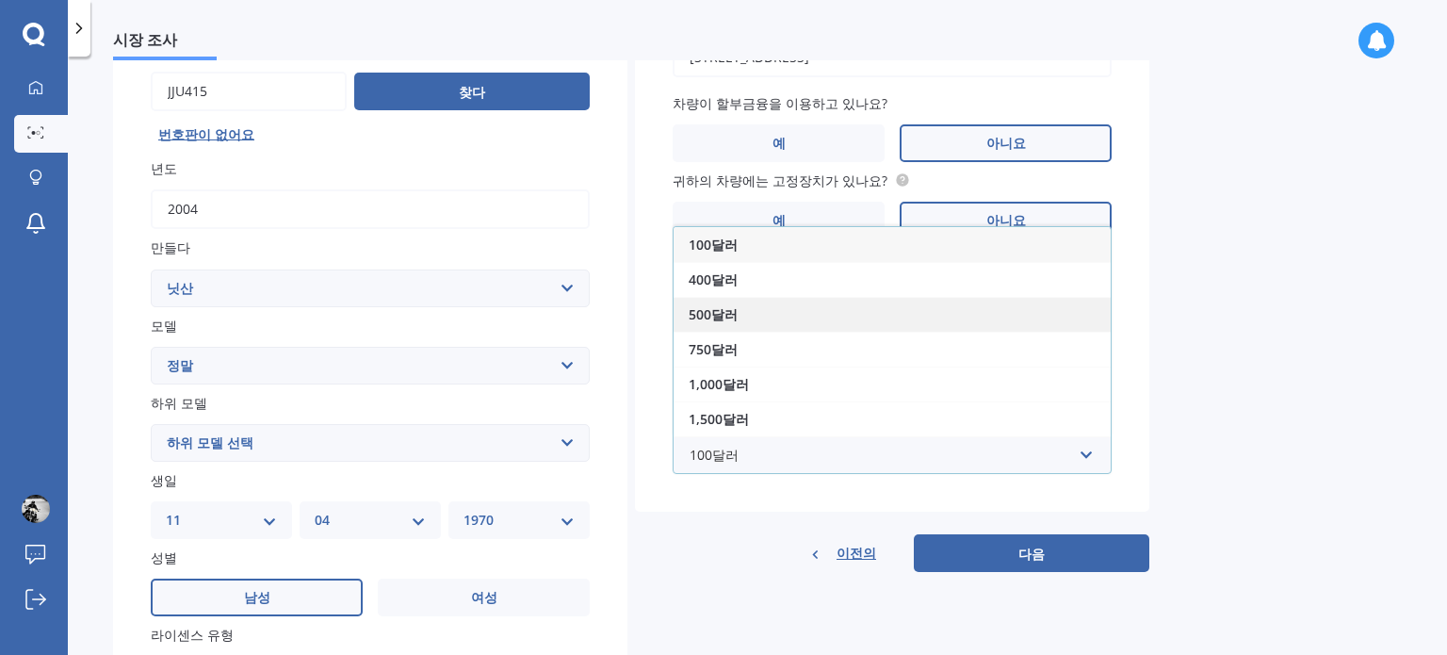
click at [1018, 321] on div "500달러" at bounding box center [892, 314] width 437 height 35
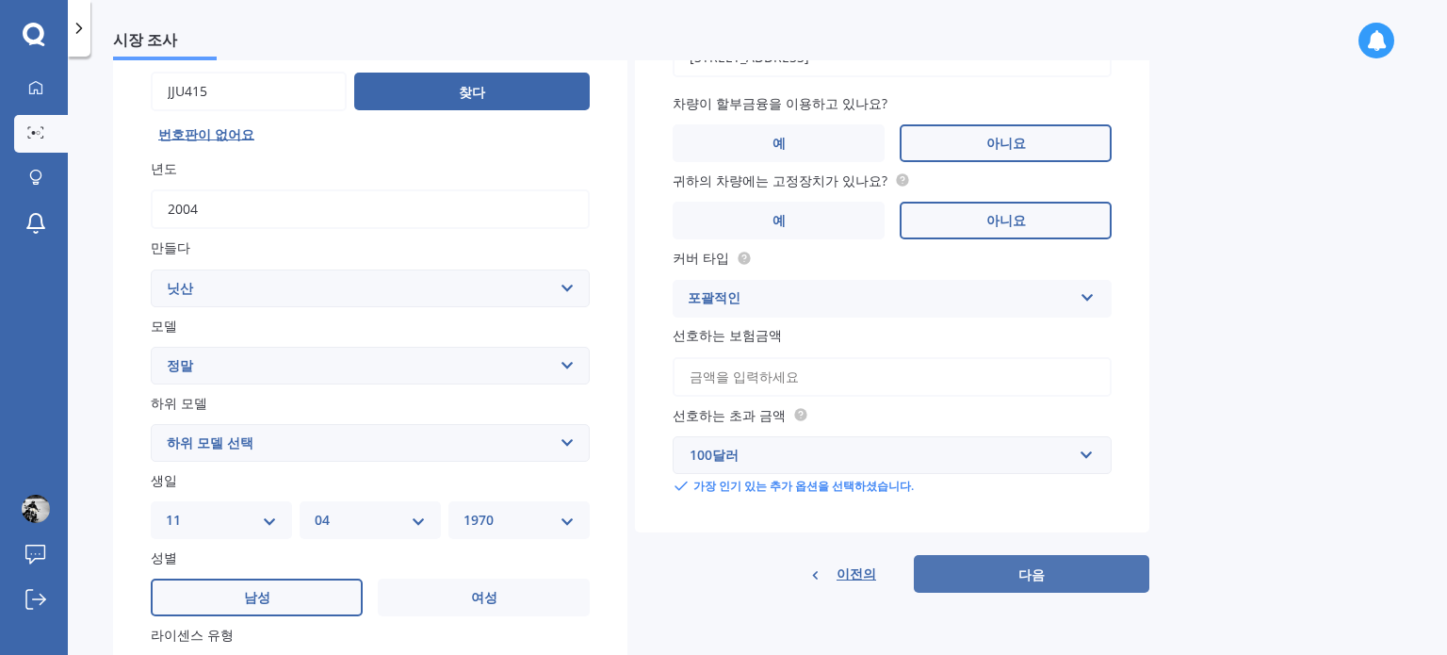
click at [1028, 577] on font "다음" at bounding box center [1032, 574] width 26 height 18
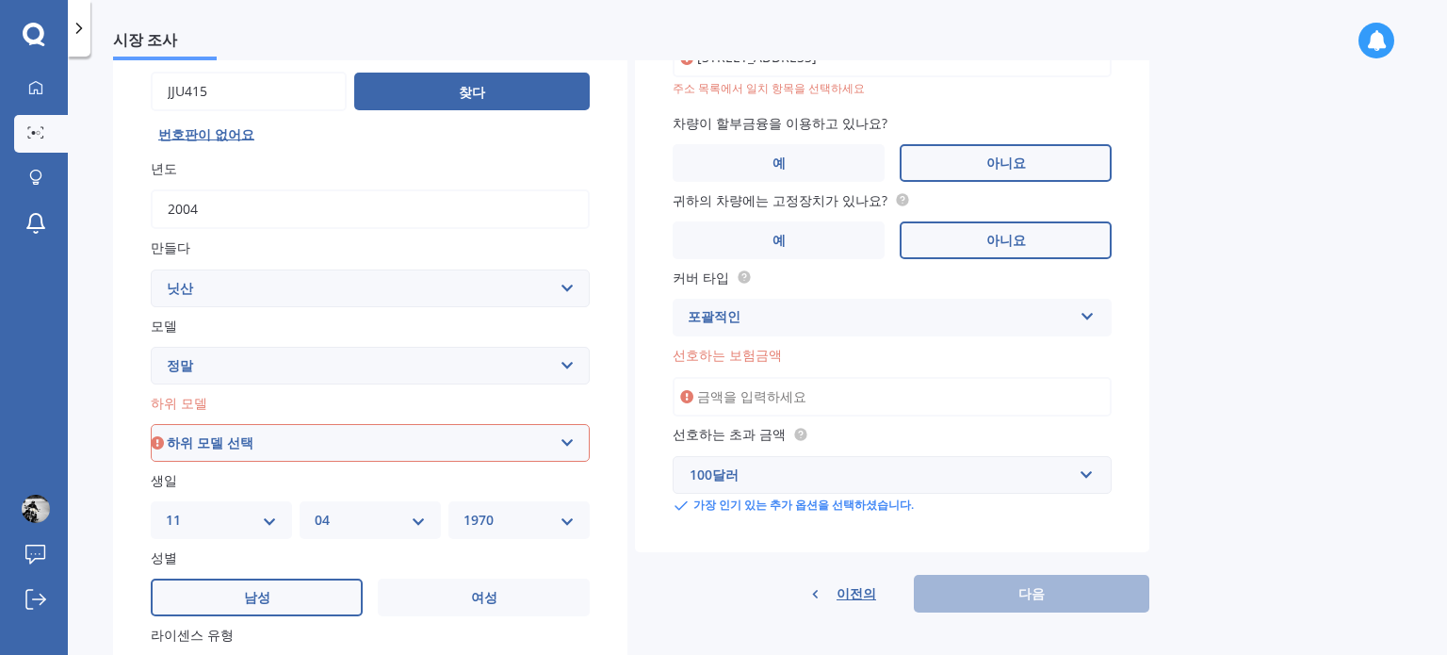
click at [870, 402] on input "선호하는 보험금액" at bounding box center [892, 397] width 439 height 40
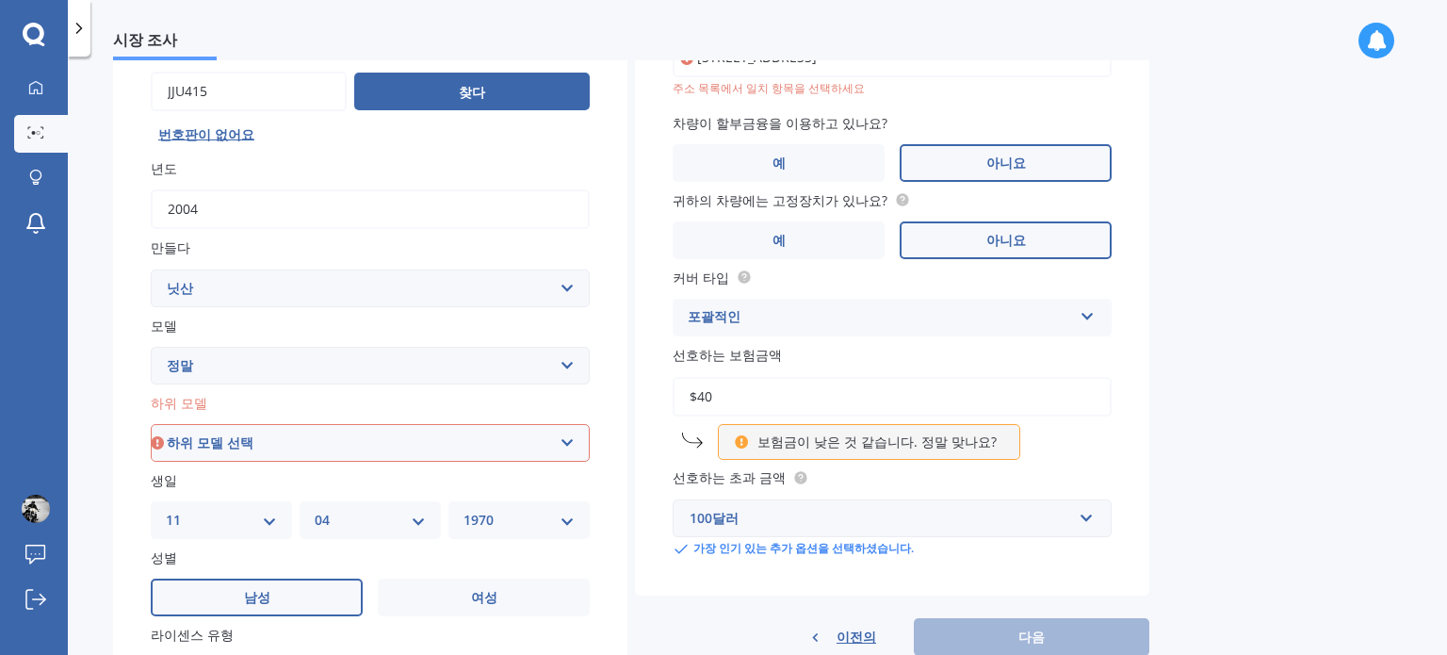
type input "$4"
type input "$5"
type input "$6"
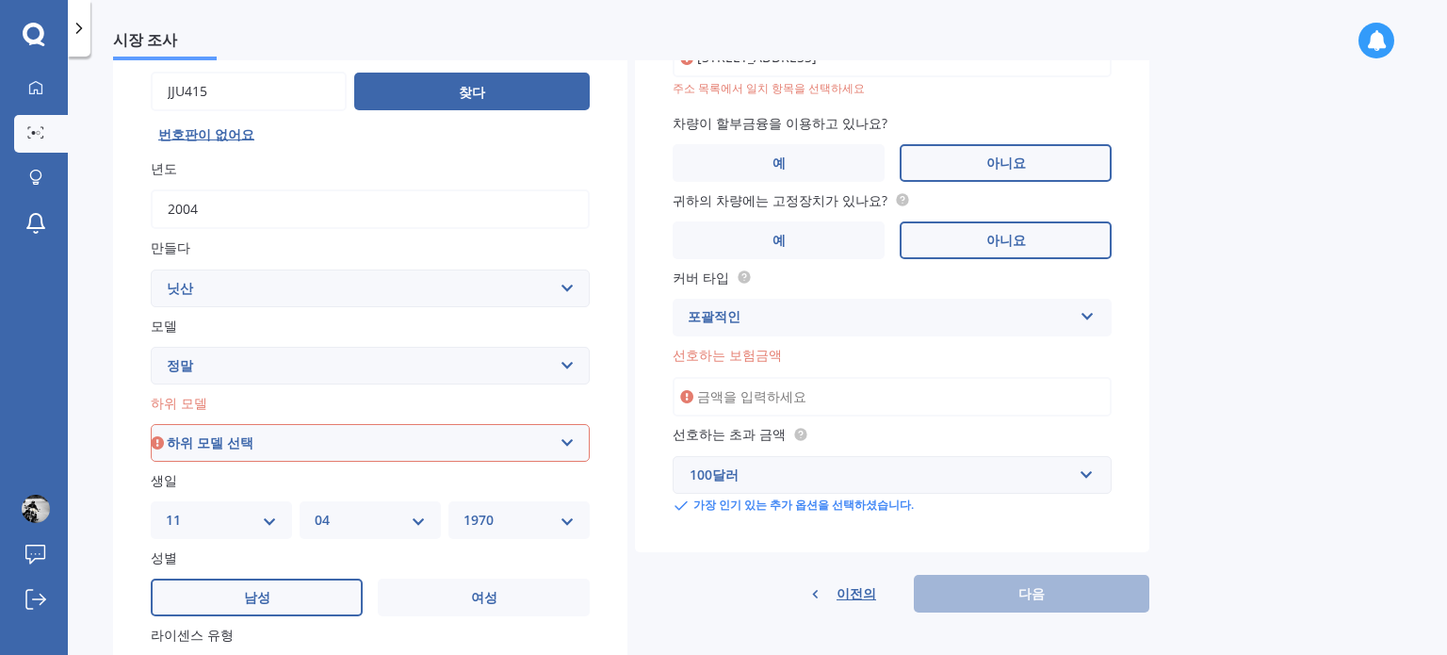
click at [1206, 397] on div "시장 조사 자동차 시장 조사 70 % 정확한 견적을 제공하려면 몇 가지 세부 정보가 더 필요합니다. 세부 번호판 찾다 번호판이 없어요 년도 2…" at bounding box center [757, 359] width 1379 height 598
click at [1009, 596] on div "이전의 다음" at bounding box center [892, 594] width 514 height 38
click at [556, 441] on select "하위 모델 선택 (All)" at bounding box center [370, 443] width 439 height 38
select select "(ALL)"
click at [151, 424] on select "하위 모델 선택 (All)" at bounding box center [370, 443] width 439 height 38
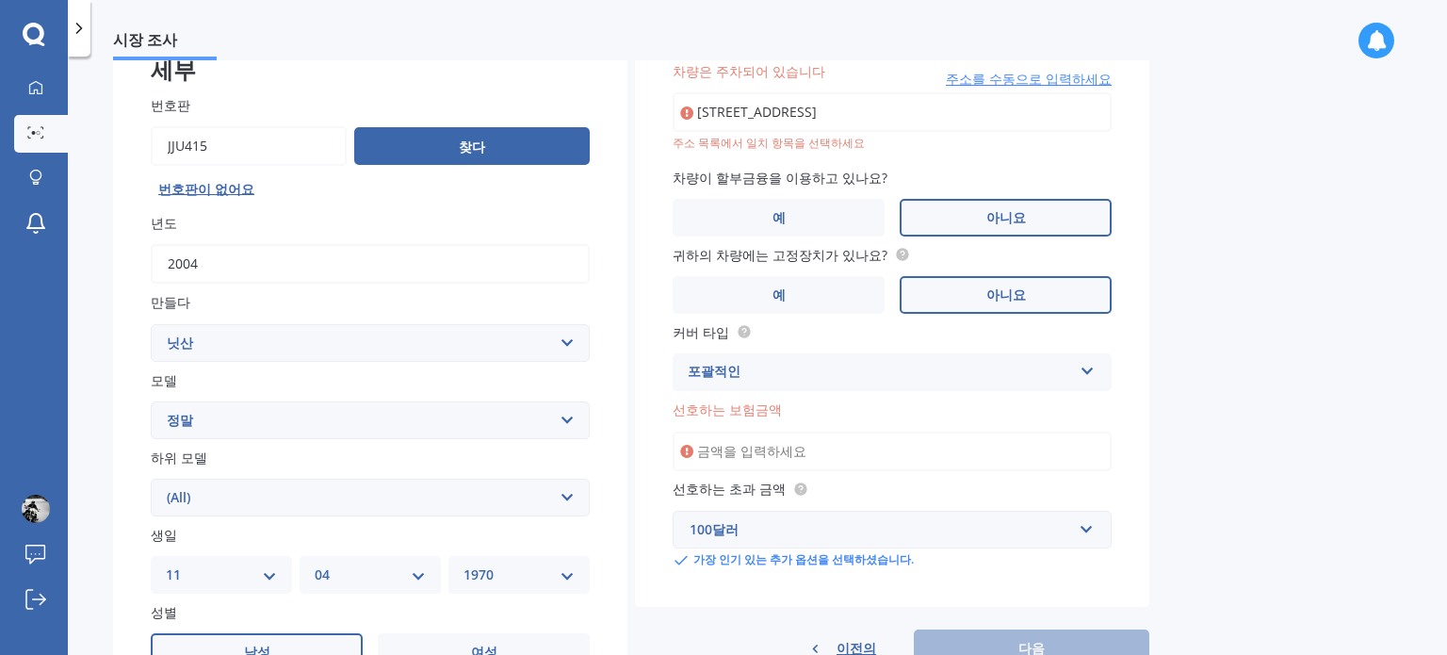
scroll to position [128, 0]
click at [1210, 372] on div "시장 조사 자동차 시장 조사 70 % 정확한 견적을 제공하려면 몇 가지 세부 정보가 더 필요합니다. 세부 번호판 찾다 번호판이 없어요 년도 2…" at bounding box center [757, 359] width 1379 height 598
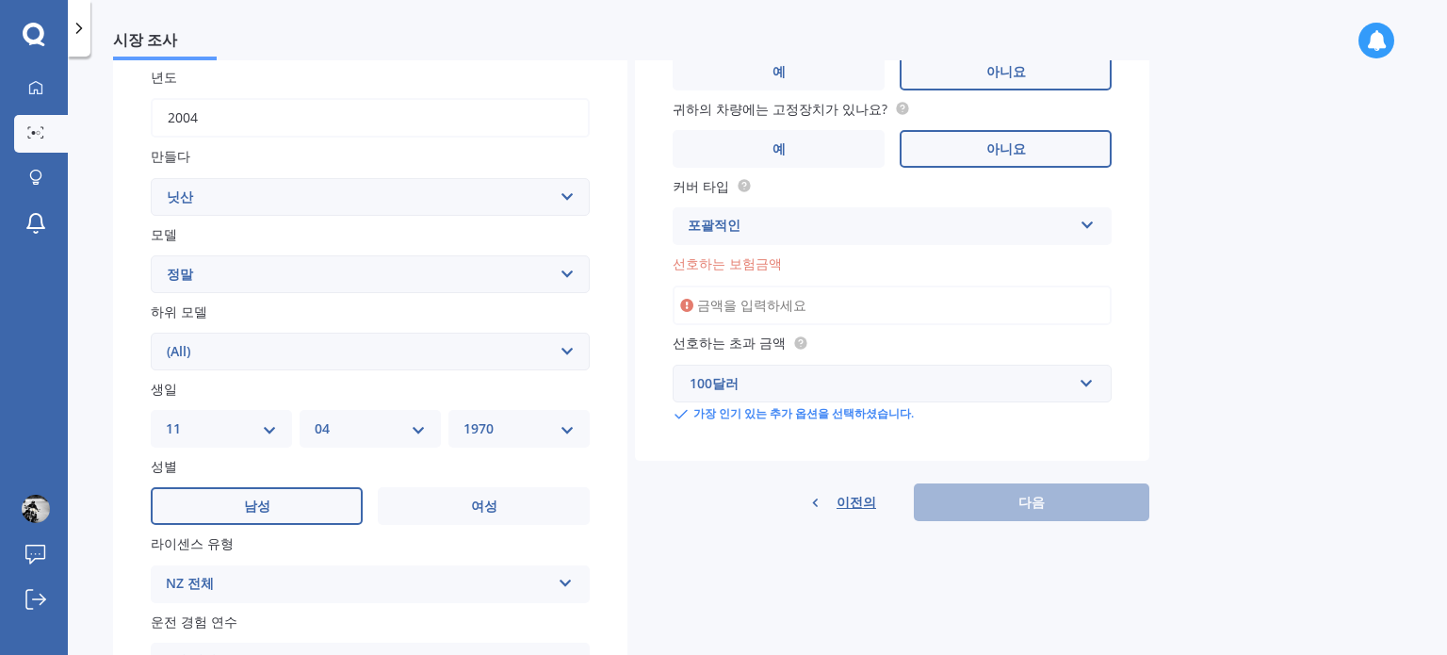
scroll to position [283, 0]
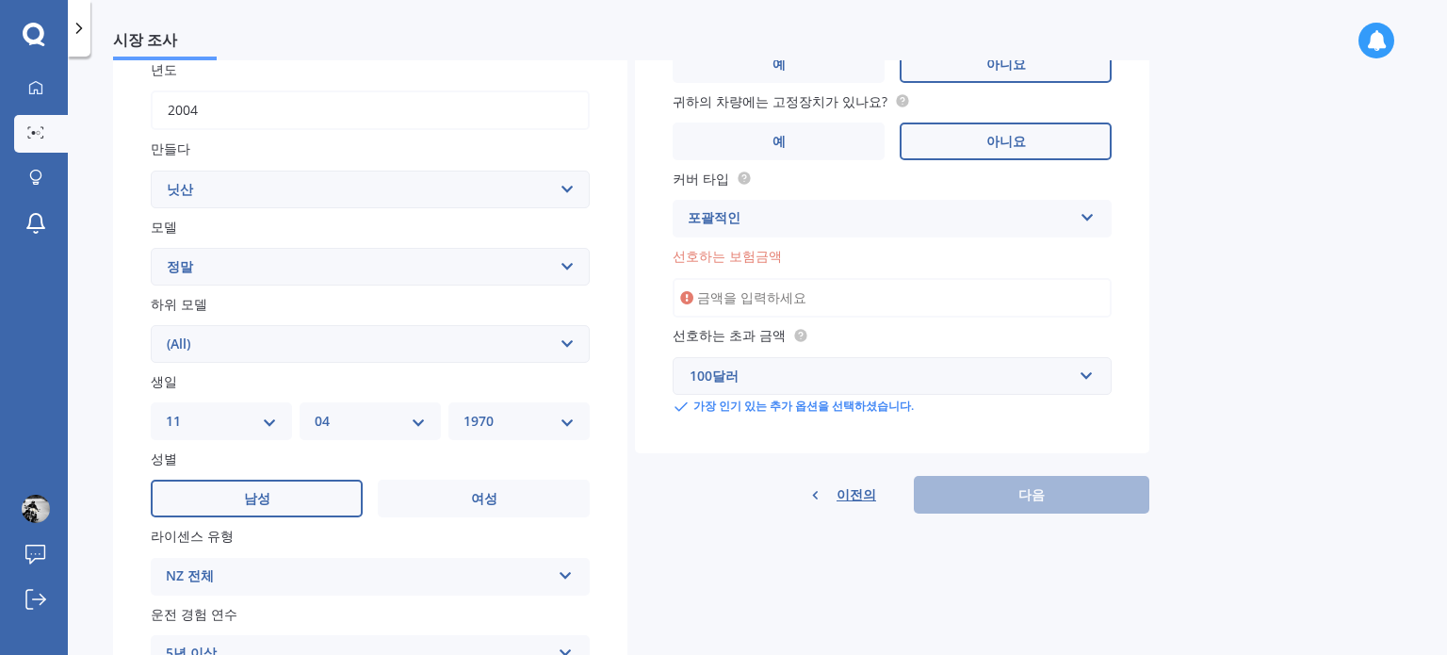
click at [1077, 214] on div "포괄적인 포괄적인 제3자, 화재 및 도난 제3자" at bounding box center [892, 219] width 439 height 38
click at [1054, 243] on div "포괄적인" at bounding box center [892, 255] width 437 height 34
click at [1000, 280] on input "선호하는 보험금액" at bounding box center [892, 298] width 439 height 40
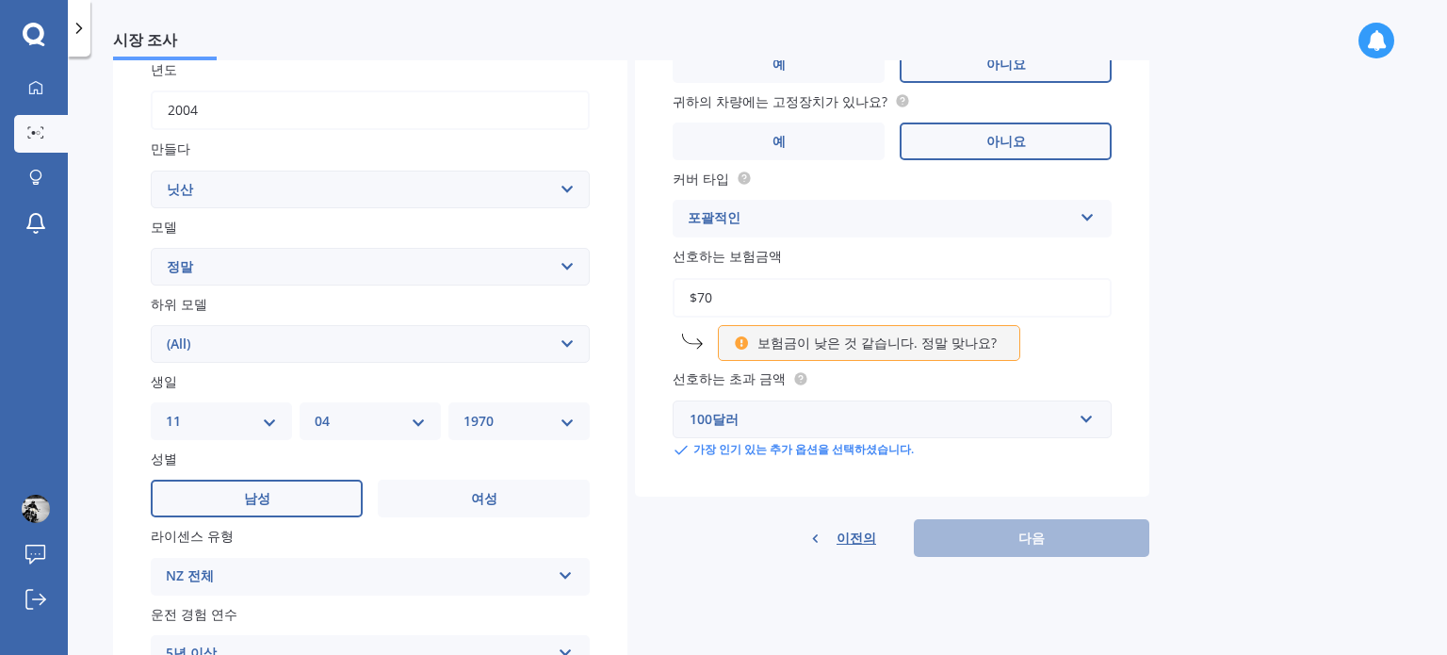
type input "$7"
type input "$8"
type input "$9"
type input "$1"
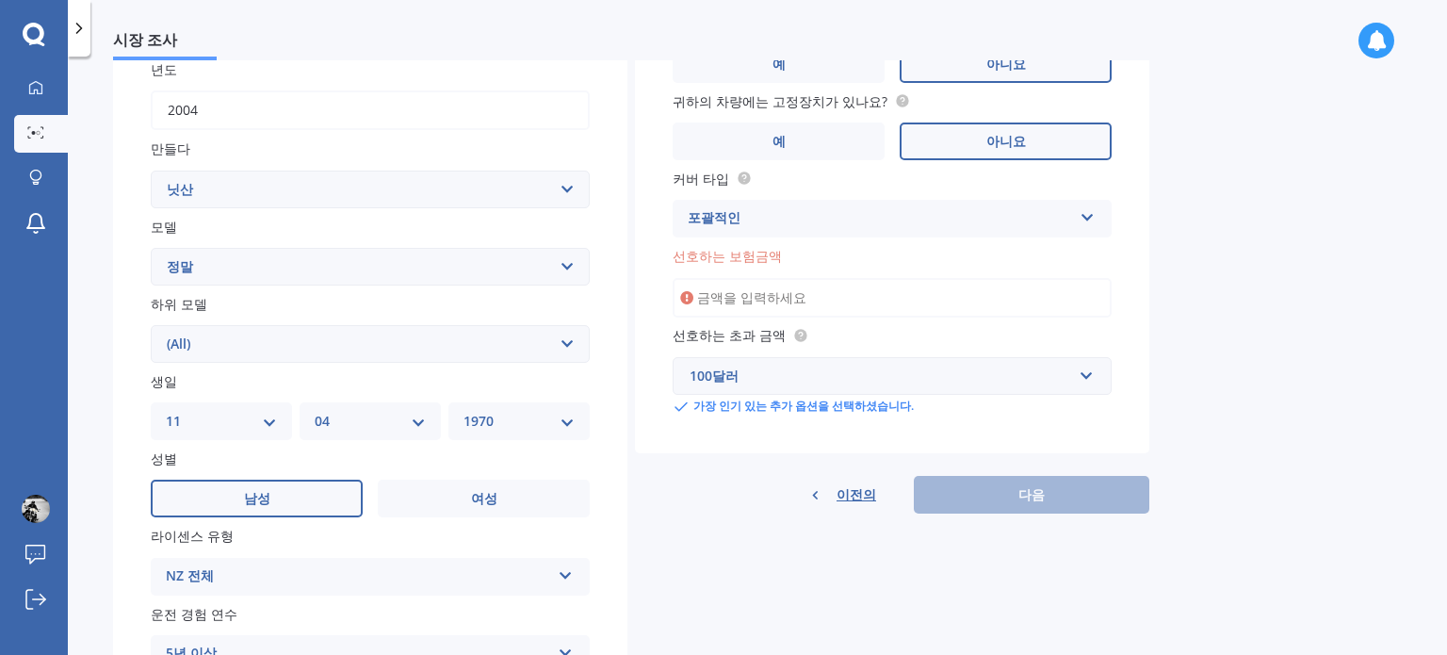
click at [999, 485] on div "이전의 다음" at bounding box center [892, 495] width 514 height 38
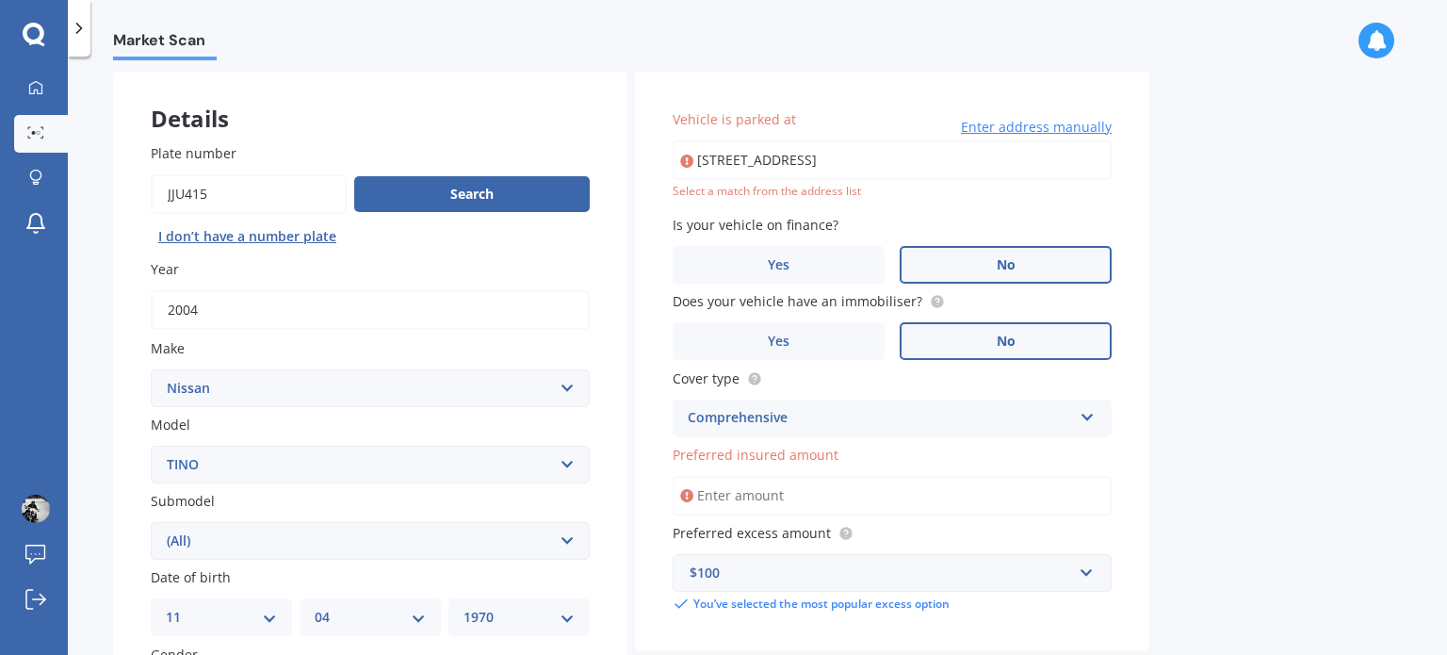
scroll to position [77, 0]
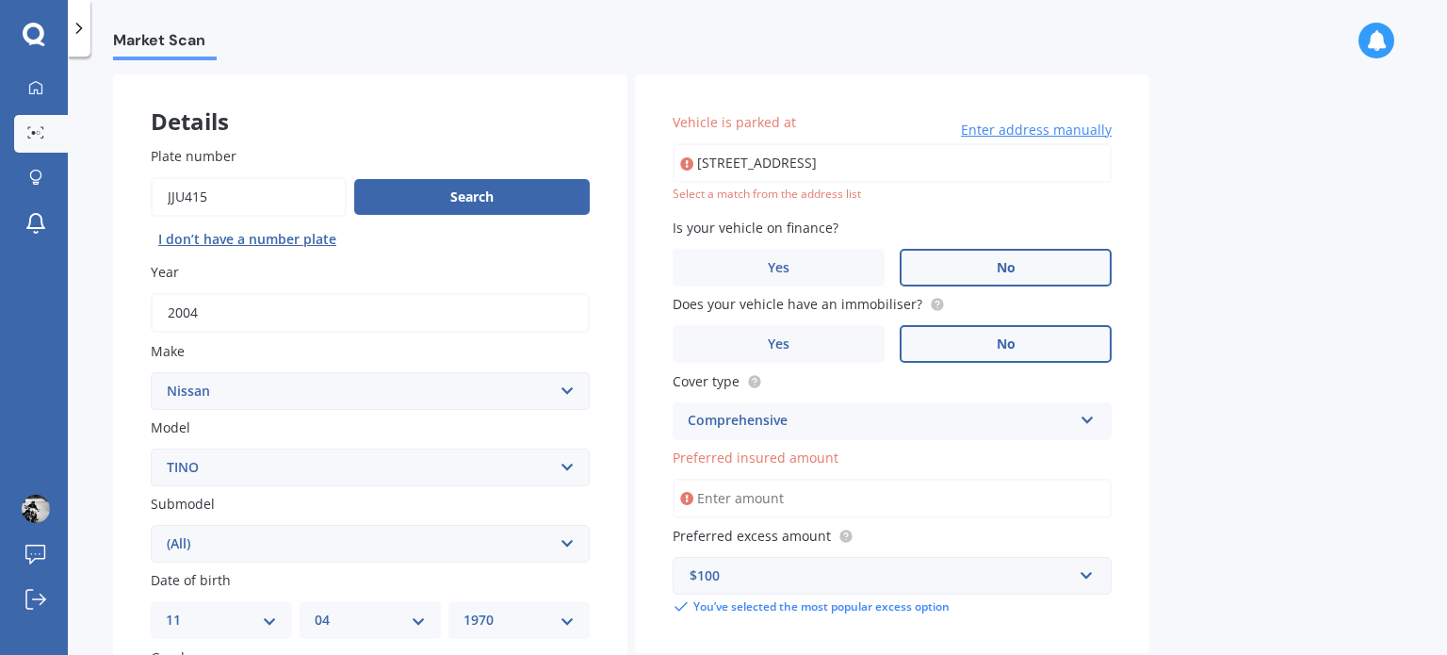
click at [914, 161] on input "58/92 Bush rd, Albany, North ShoreAuckland 0632" at bounding box center [892, 163] width 439 height 40
type input "58/92 Bush Road, Albany, Auckland 0632 뉴질랜드"
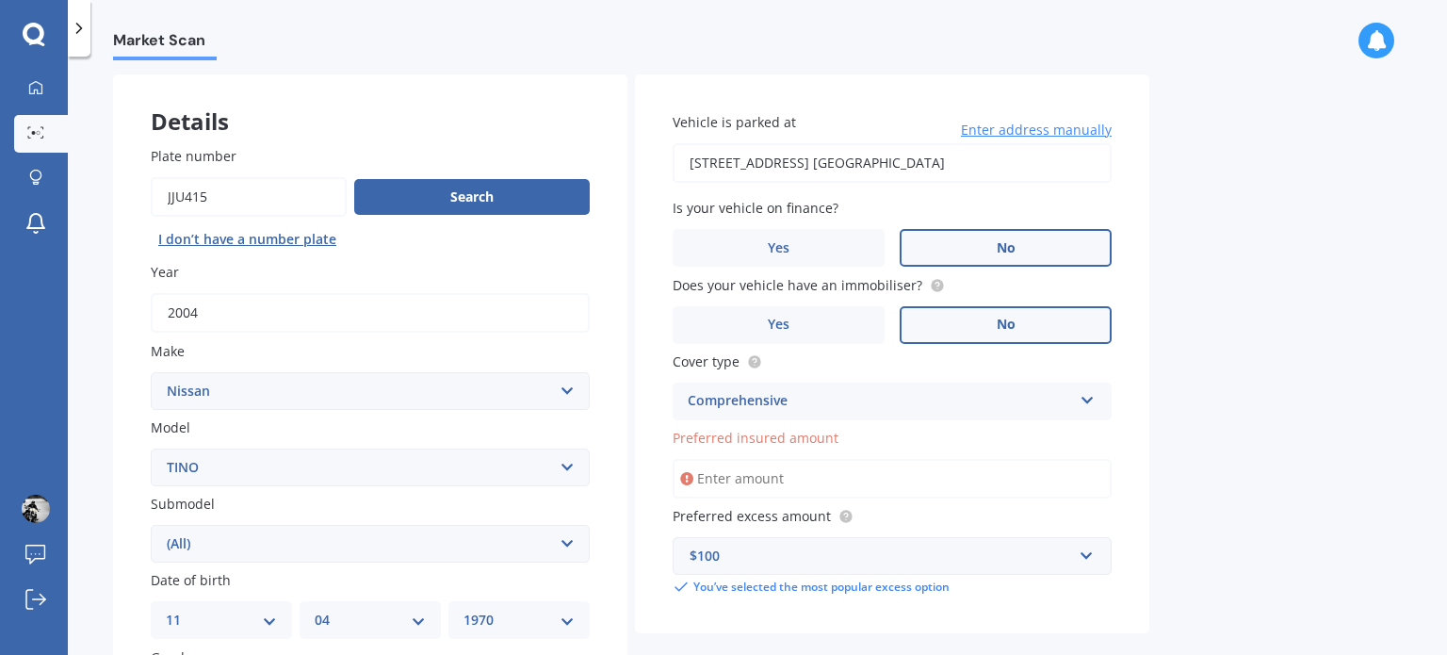
click at [1219, 264] on div "Market Scan Vehicle Market Scan 70 % We just need a few more details to provide…" at bounding box center [757, 359] width 1379 height 598
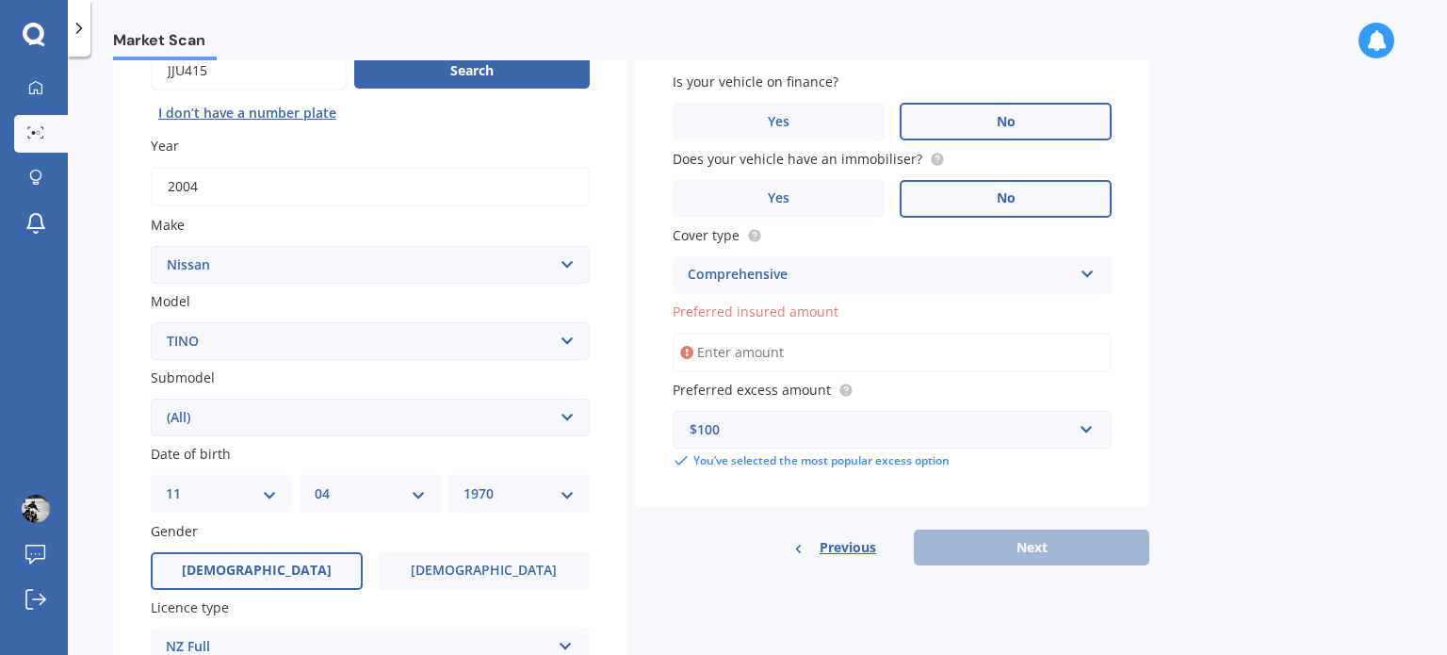
scroll to position [266, 0]
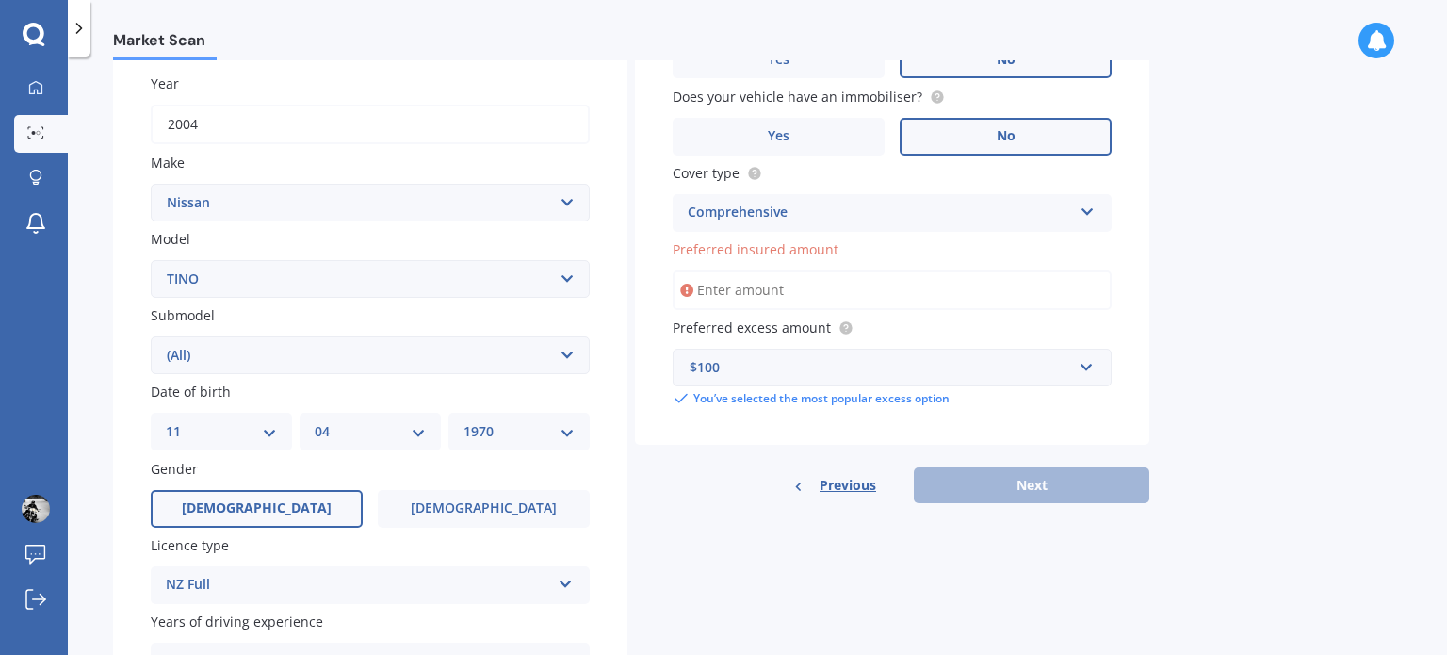
click at [864, 289] on input "Preferred insured amount" at bounding box center [892, 290] width 439 height 40
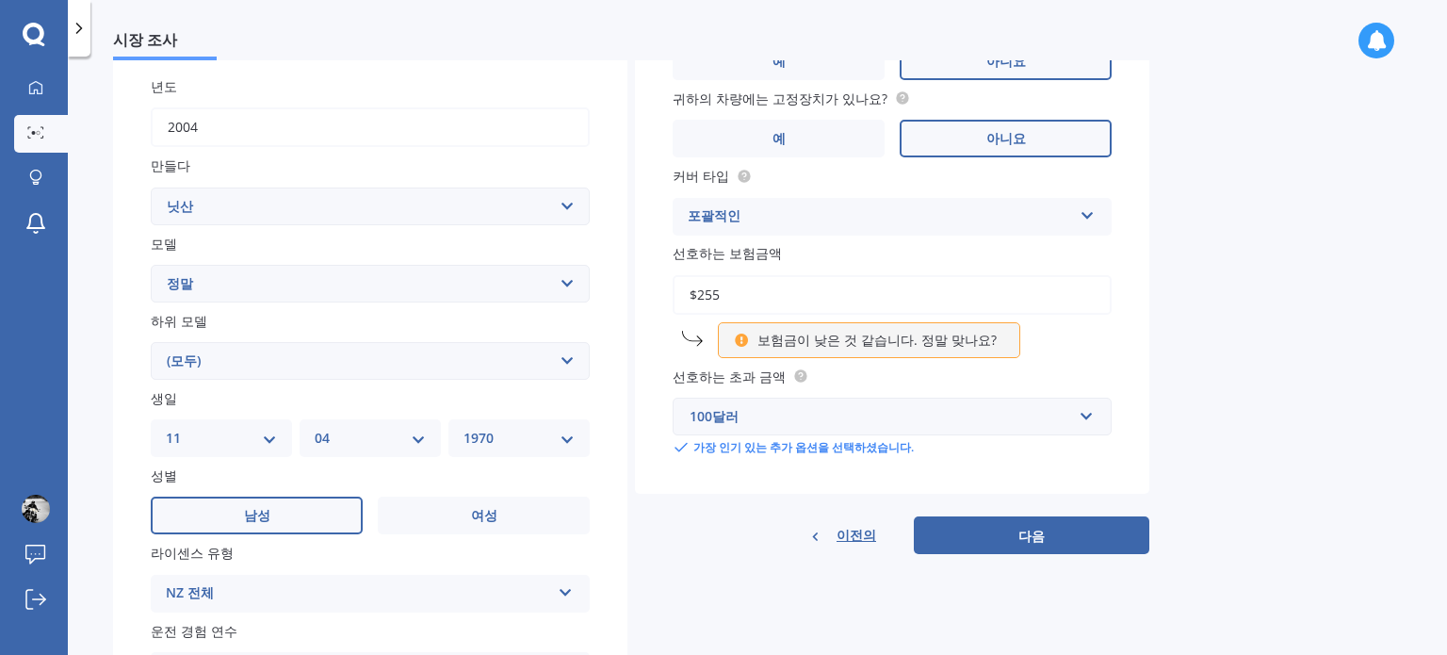
scroll to position [268, 0]
drag, startPoint x: 862, startPoint y: 290, endPoint x: 675, endPoint y: 301, distance: 187.8
click at [675, 301] on input "$255" at bounding box center [892, 293] width 439 height 40
type input "$1,500"
click button "다음" at bounding box center [1032, 533] width 236 height 38
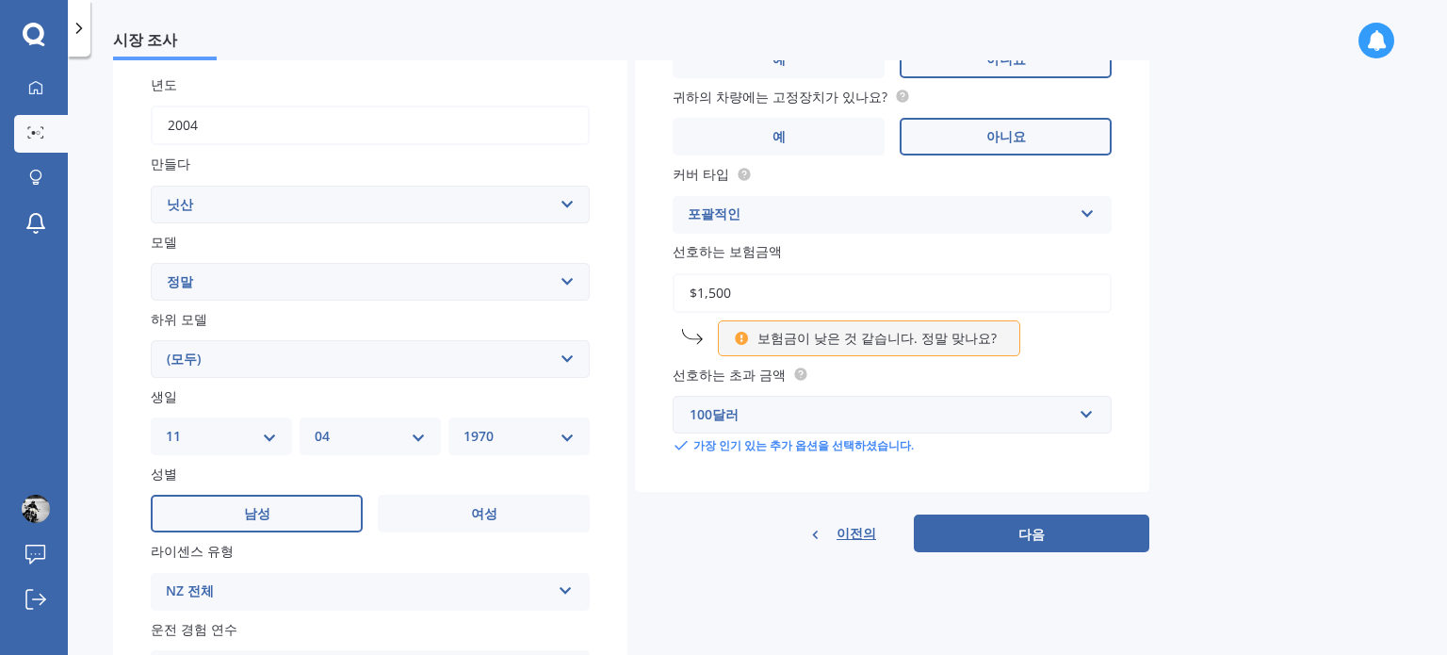
select select "11"
select select "04"
select select "1970"
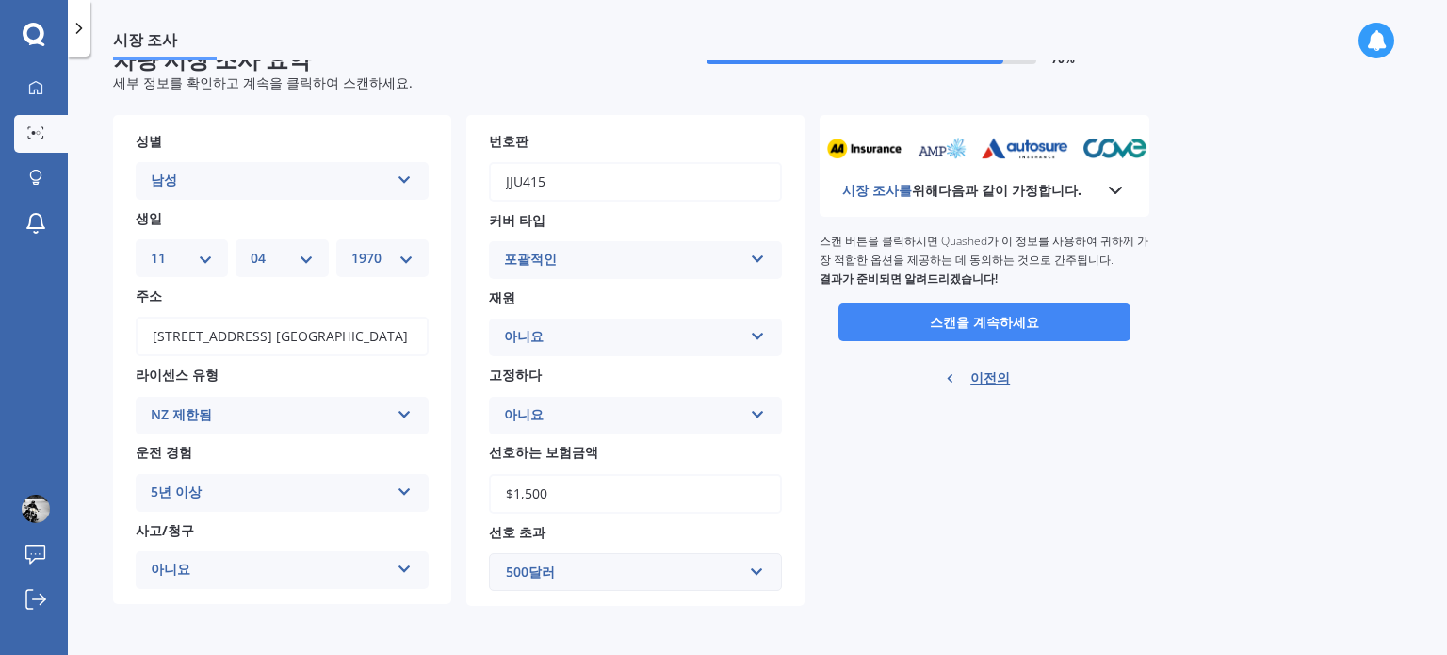
scroll to position [0, 0]
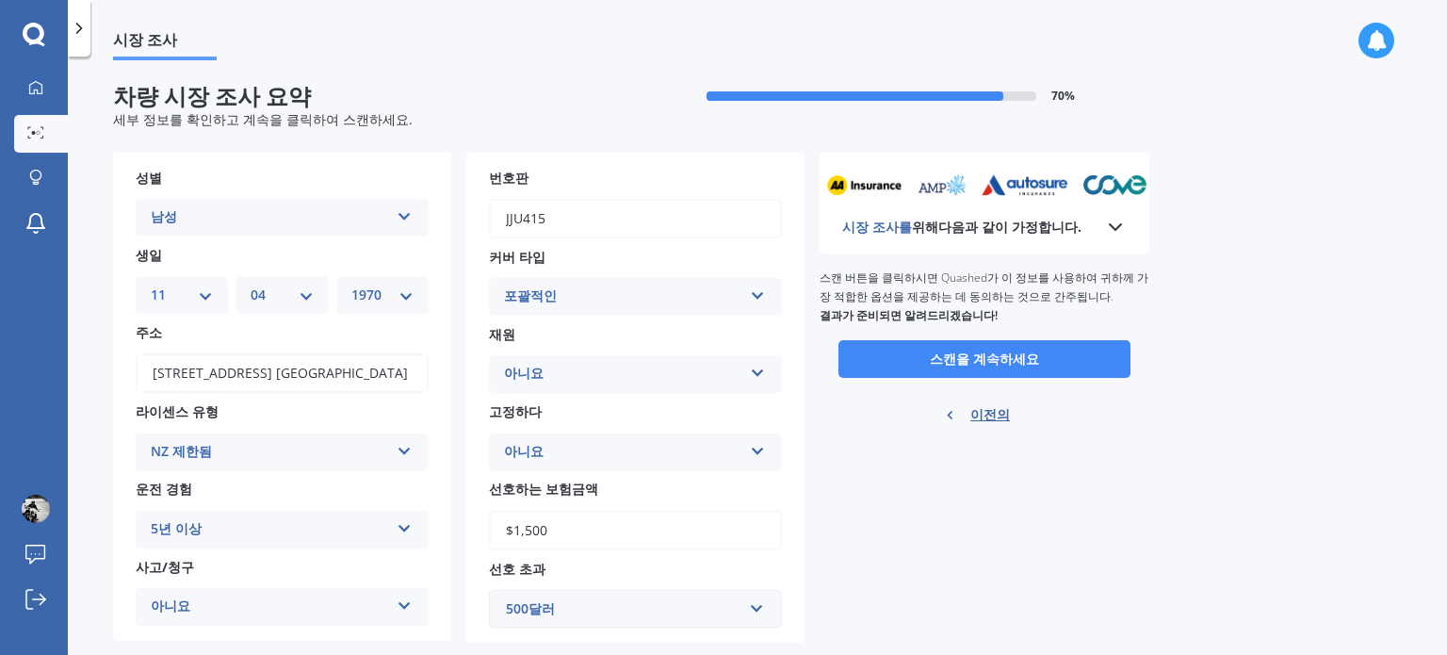
drag, startPoint x: 904, startPoint y: 353, endPoint x: 871, endPoint y: 525, distance: 174.6
click at [878, 525] on div "시장 조사를 위해 다음과 같이 가정합니다. 갈 준비가 되었습니다 스캔 버튼을 클릭하시면 Quashed가 이 정보를 사용하여 귀하께 가장 적합한…" at bounding box center [985, 397] width 330 height 491
click at [587, 526] on input "$1,500" at bounding box center [635, 531] width 293 height 40
type input "$1,200"
click at [839, 340] on button "스캔을 계속하세요" at bounding box center [985, 359] width 292 height 38
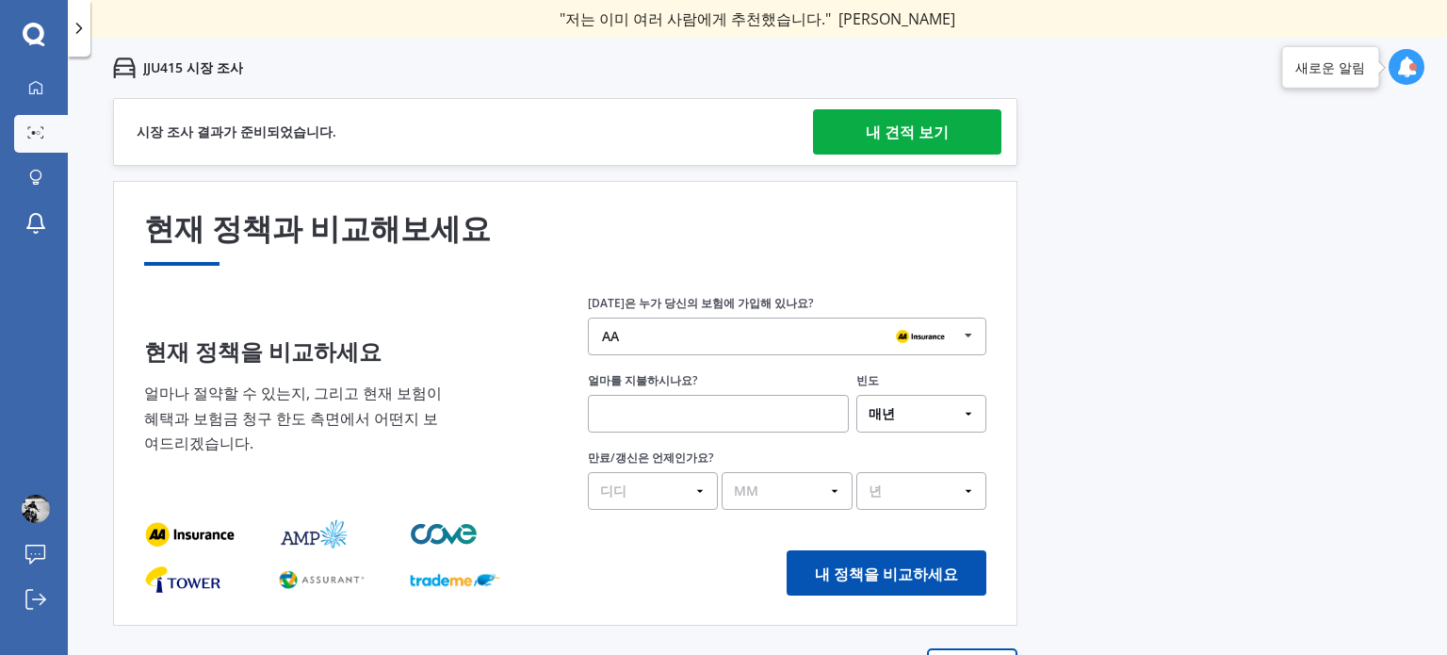
click at [922, 131] on font "내 견적 보기" at bounding box center [907, 132] width 83 height 21
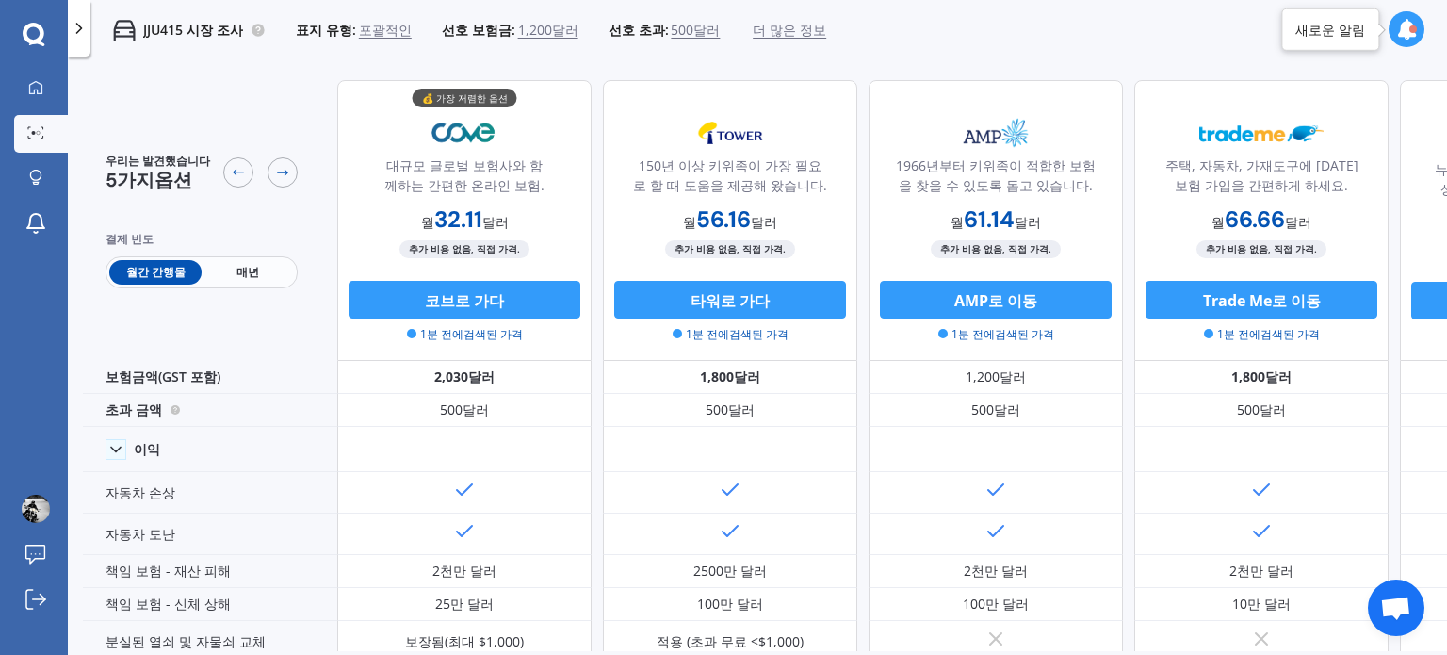
click at [251, 270] on font "매년" at bounding box center [248, 272] width 23 height 16
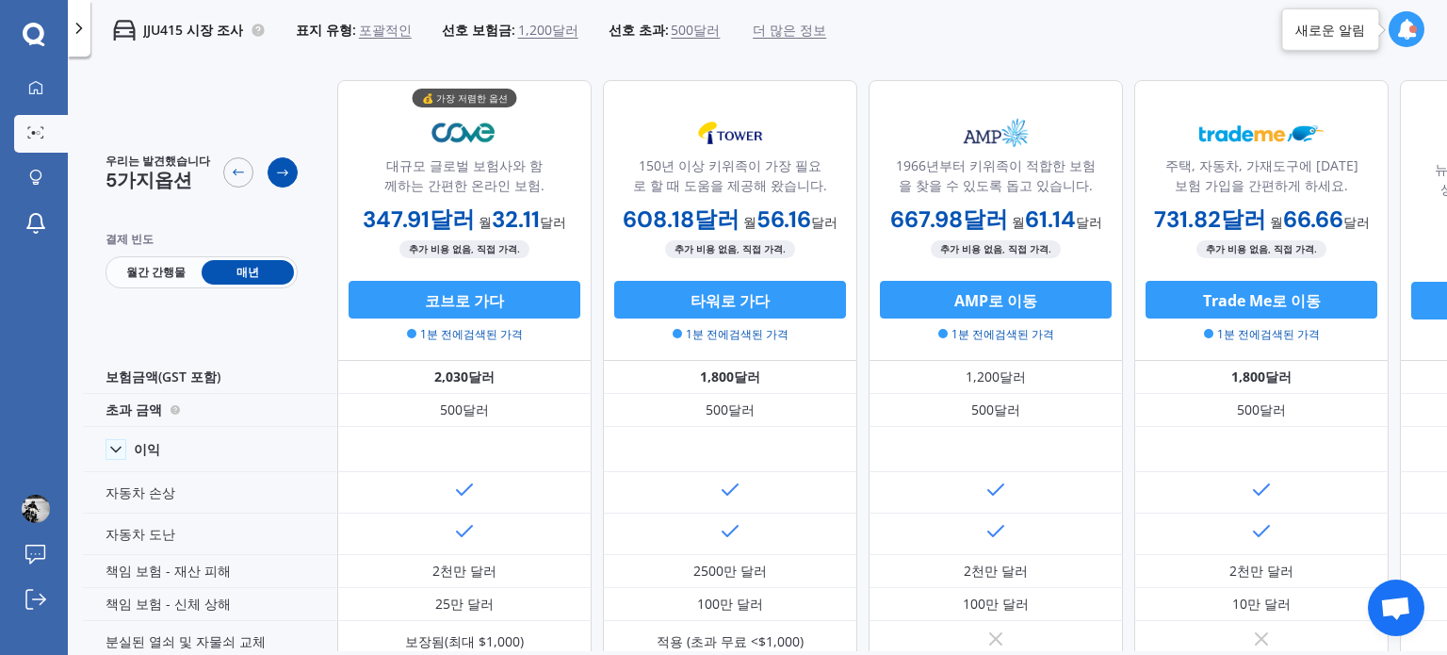
click at [283, 174] on icon at bounding box center [282, 172] width 15 height 15
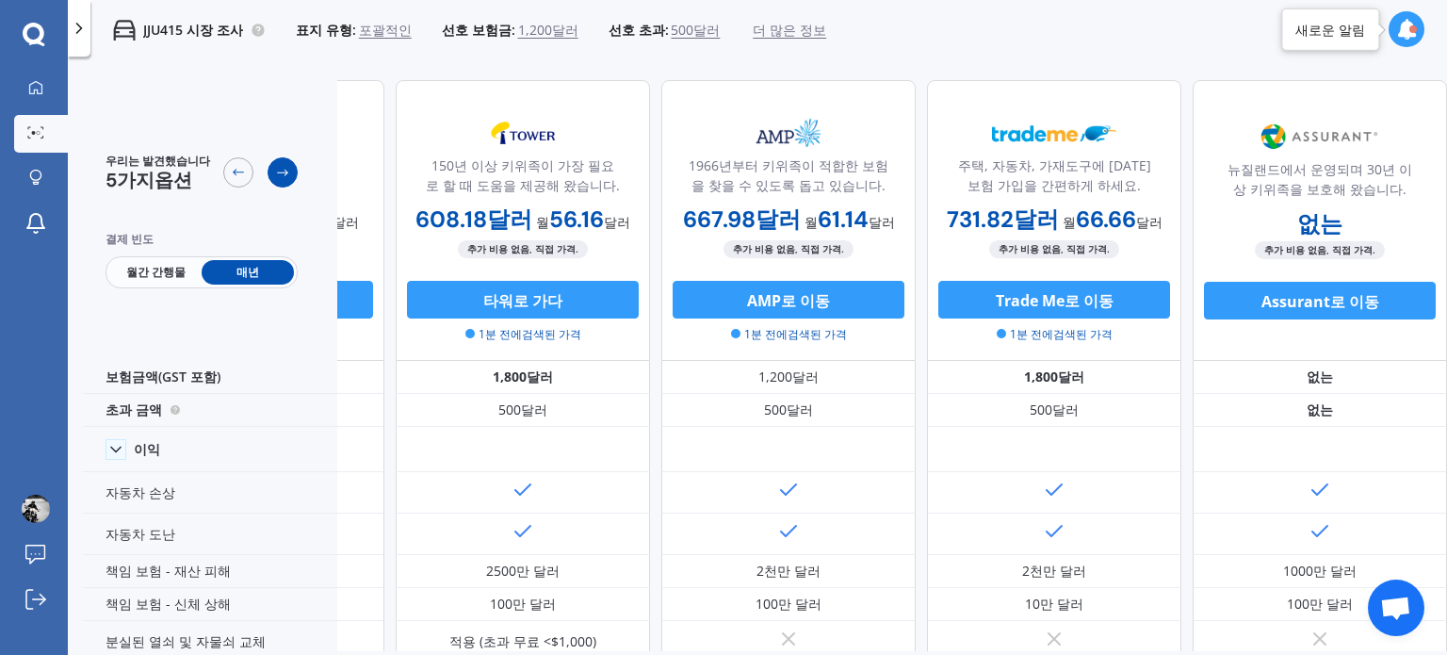
scroll to position [0, 216]
click at [283, 174] on icon at bounding box center [282, 172] width 15 height 15
click at [237, 175] on icon at bounding box center [238, 172] width 15 height 15
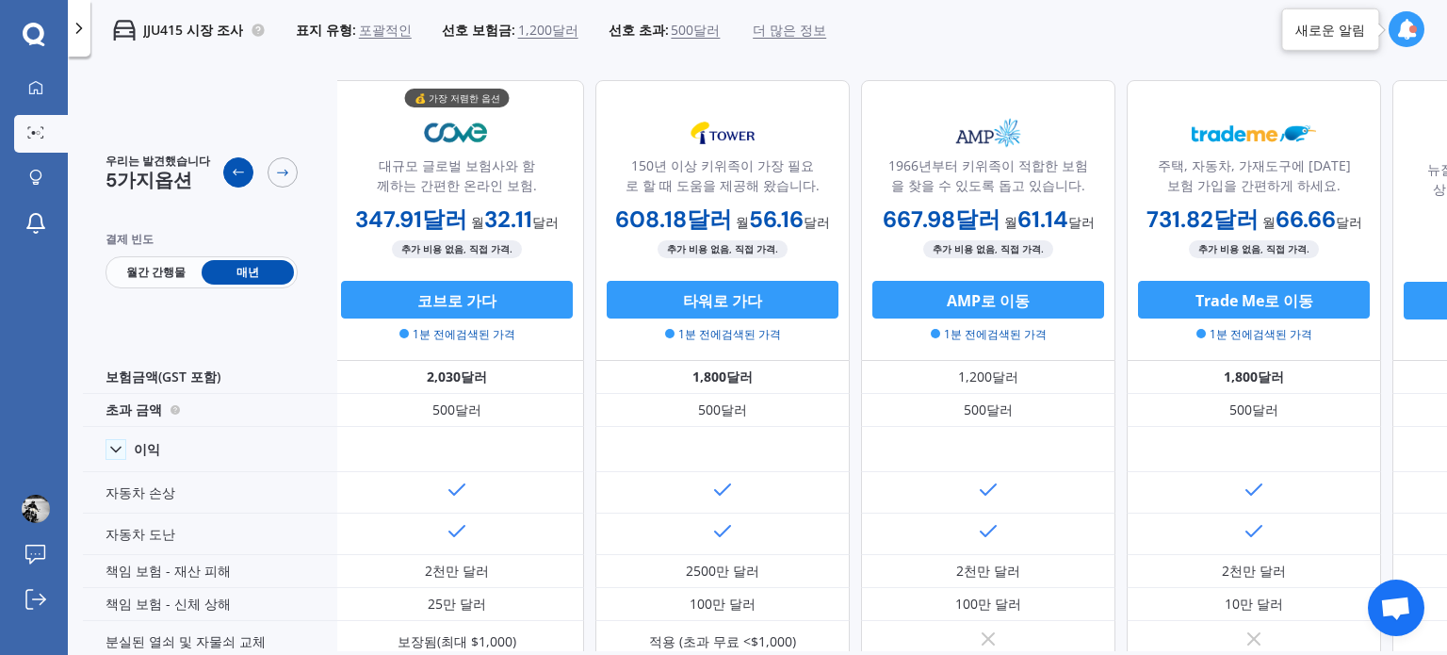
scroll to position [0, 0]
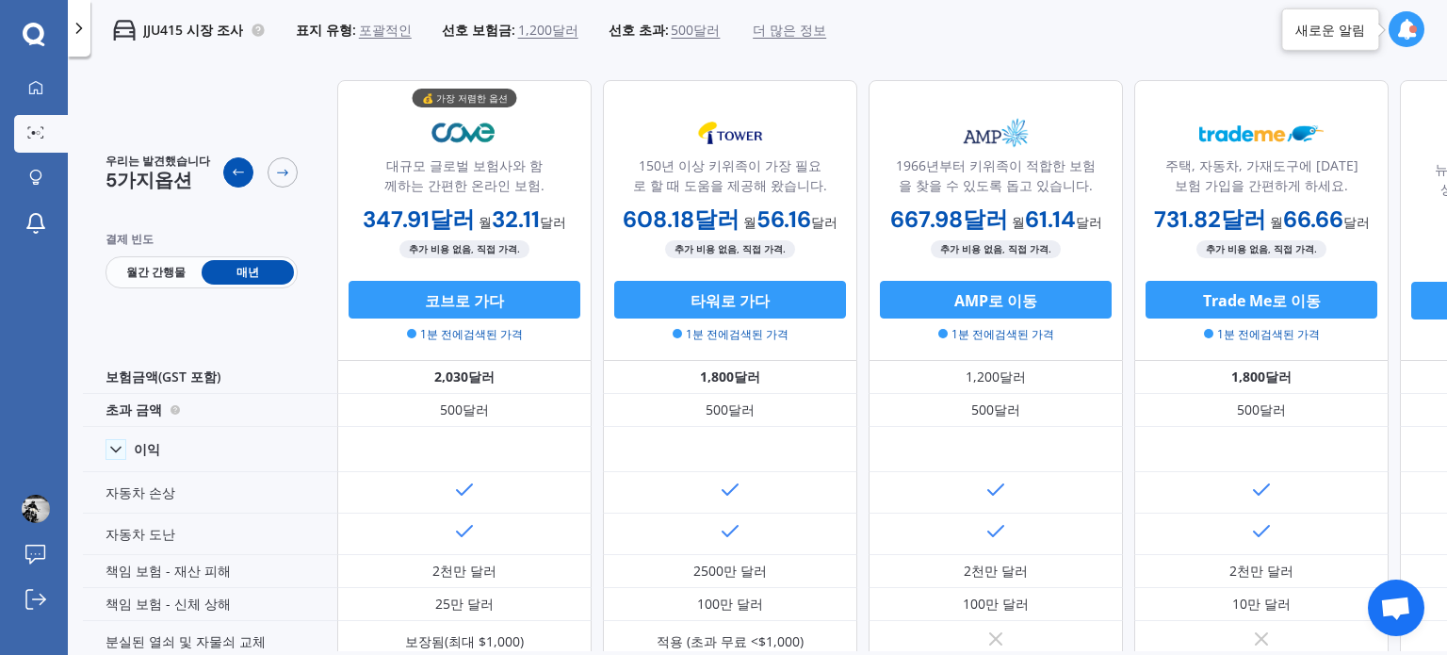
click at [237, 175] on icon at bounding box center [238, 172] width 15 height 15
